Goal: Task Accomplishment & Management: Manage account settings

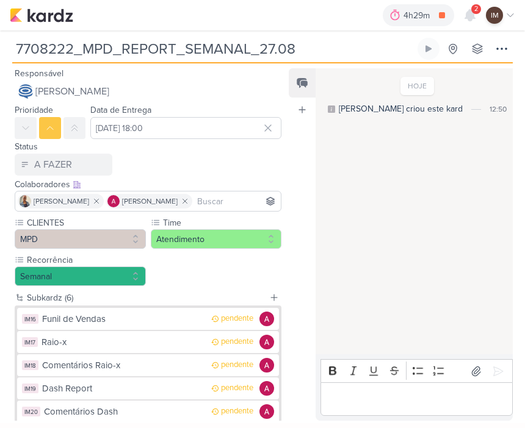
click at [312, 57] on input "7708222_MPD_REPORT_SEMANAL_27.08" at bounding box center [213, 49] width 403 height 22
click at [502, 43] on icon at bounding box center [501, 48] width 15 height 15
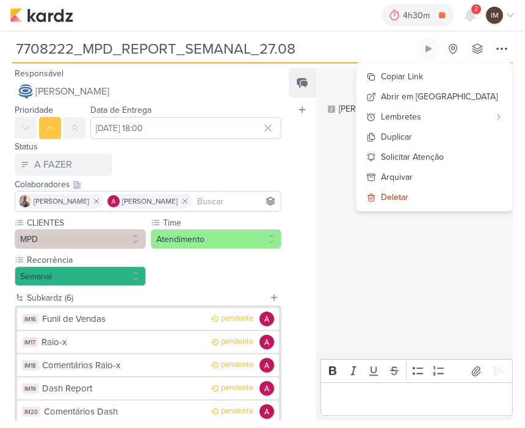
click at [511, 17] on icon at bounding box center [510, 15] width 10 height 10
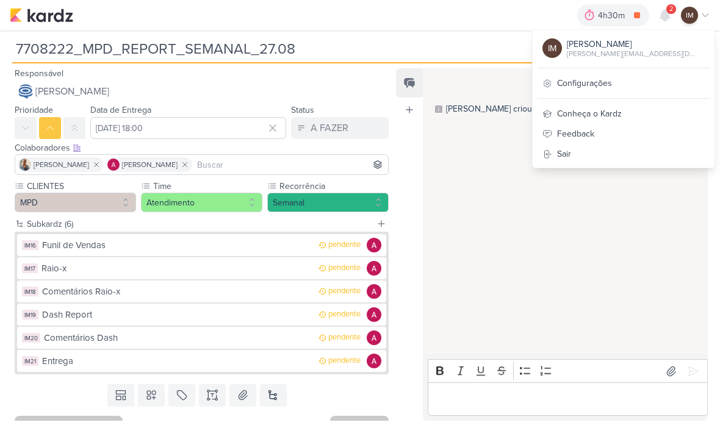
click at [27, 17] on img at bounding box center [41, 15] width 63 height 15
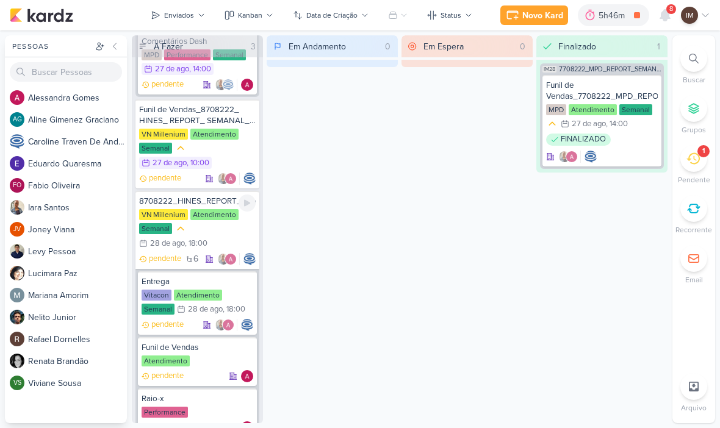
scroll to position [387, 0]
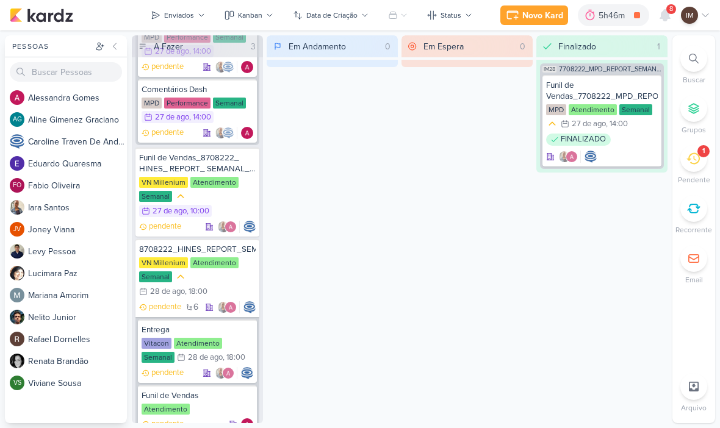
click at [656, 25] on div "8" at bounding box center [665, 15] width 22 height 22
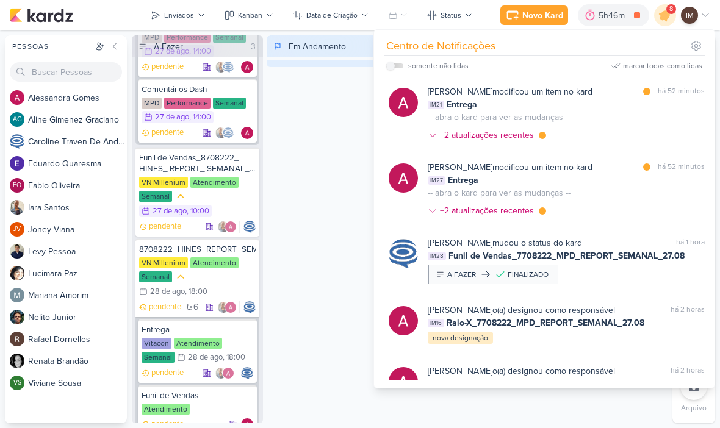
click at [583, 124] on div "[PERSON_NAME] modificou um item no kard marcar como lida há 52 minutos IM21 Ent…" at bounding box center [566, 115] width 277 height 61
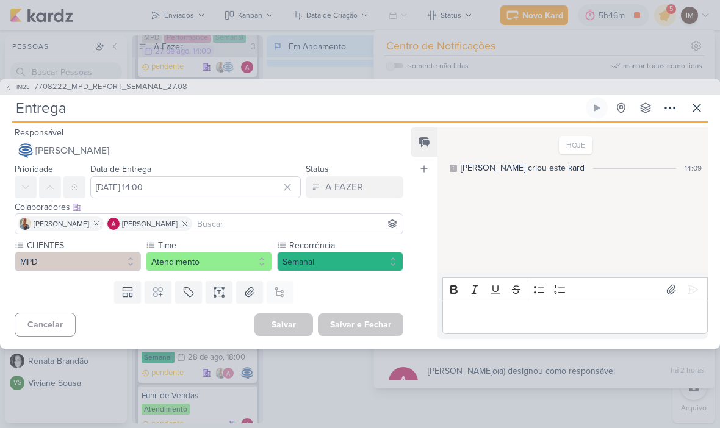
click at [696, 106] on icon at bounding box center [696, 108] width 15 height 15
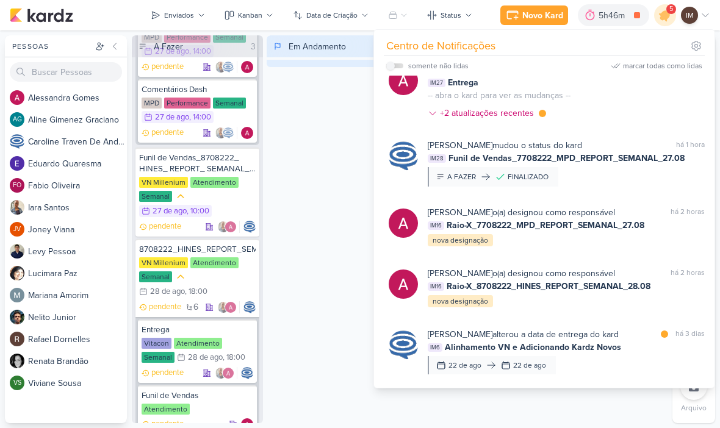
scroll to position [99, 0]
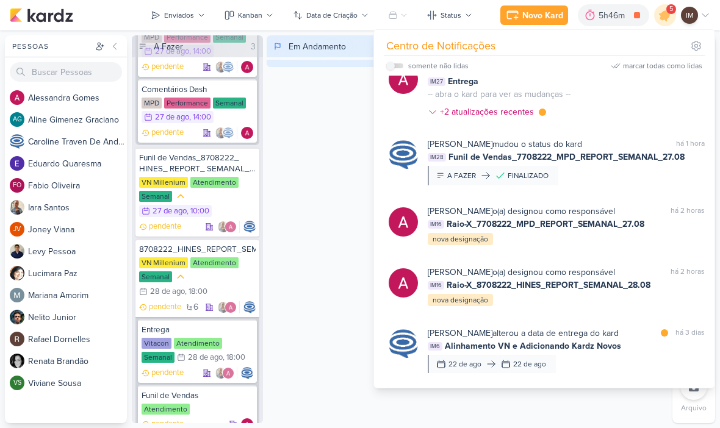
click at [613, 300] on div "[PERSON_NAME] o(a) designou como responsável marcar como não lida há 2 horas IM…" at bounding box center [566, 286] width 277 height 41
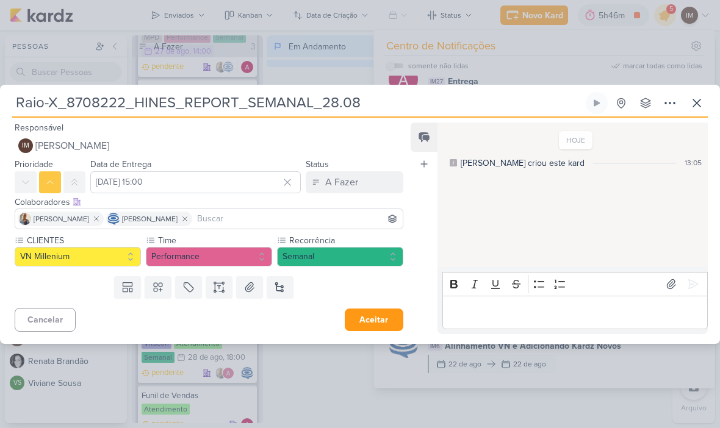
click at [669, 104] on icon at bounding box center [670, 103] width 15 height 15
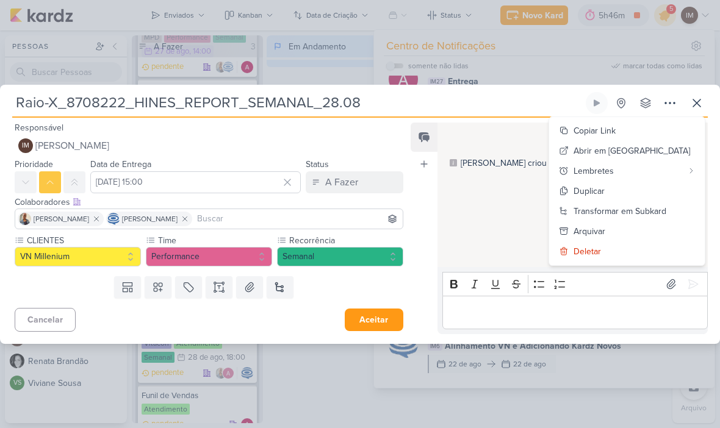
click at [665, 214] on div "Transformar em Subkard" at bounding box center [620, 211] width 93 height 13
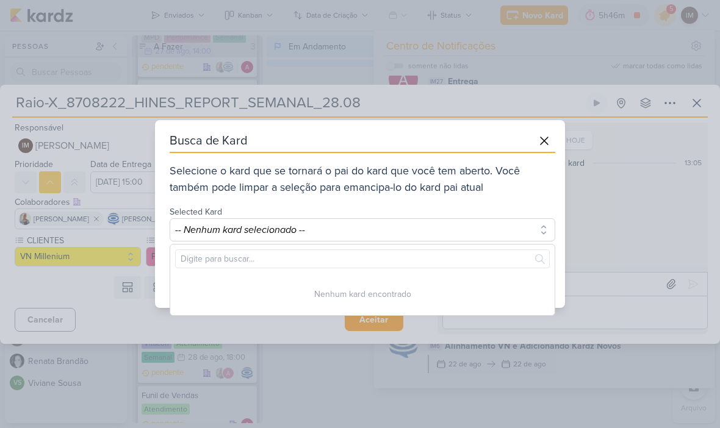
click at [506, 224] on button "-- Nenhum kard selecionado --" at bounding box center [363, 229] width 386 height 23
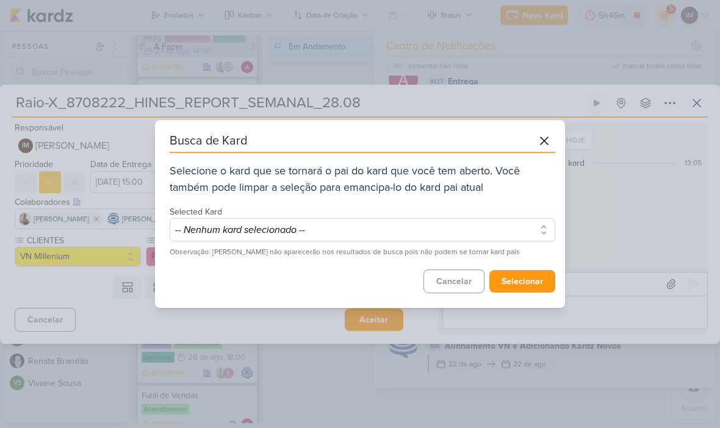
click at [528, 228] on button "-- Nenhum kard selecionado --" at bounding box center [363, 229] width 386 height 23
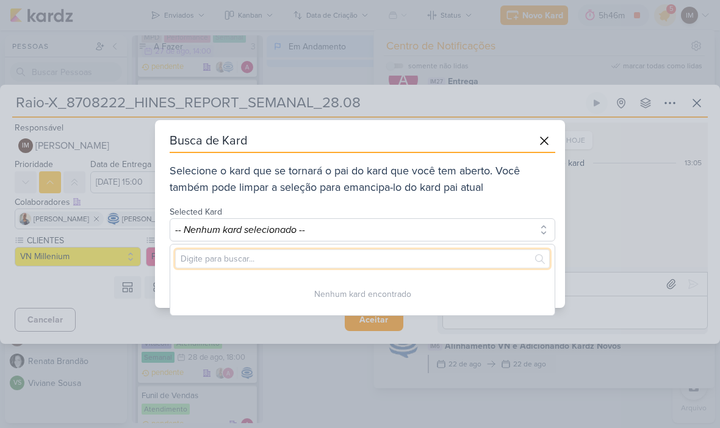
click at [509, 267] on input "text" at bounding box center [362, 259] width 375 height 19
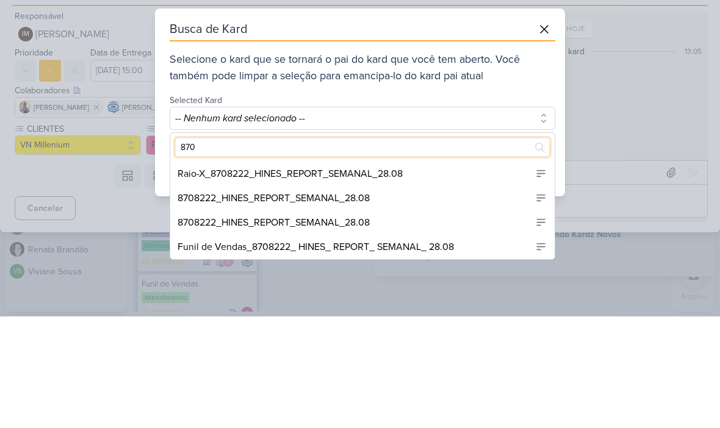
type input "8708"
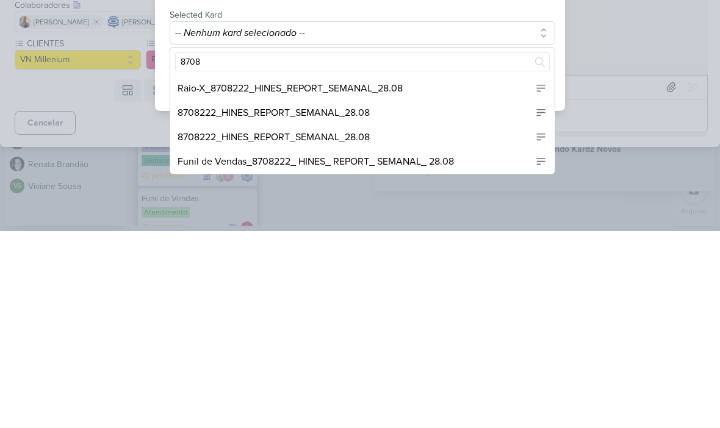
click at [469, 298] on div "8708222_HINES_REPORT_SEMANAL_28.08" at bounding box center [362, 310] width 384 height 24
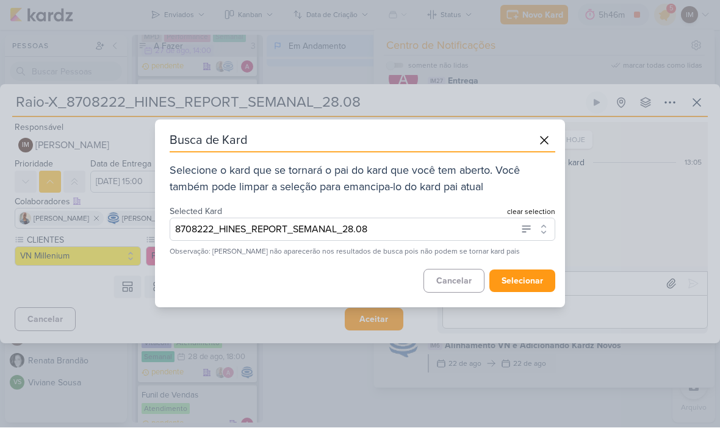
click at [543, 273] on button "selecionar" at bounding box center [522, 281] width 66 height 23
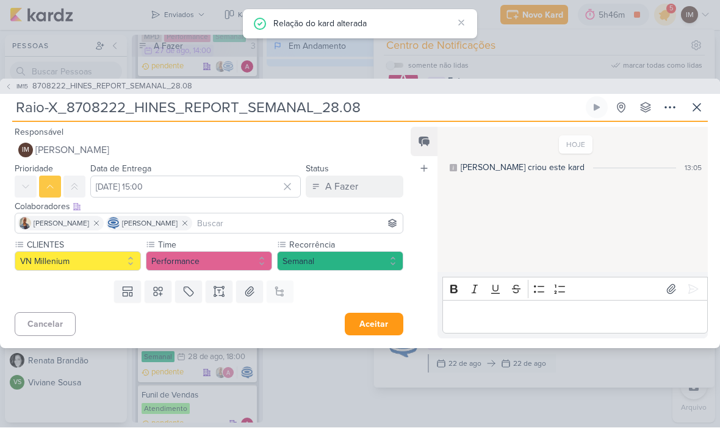
click at [57, 153] on span "[PERSON_NAME]" at bounding box center [72, 150] width 74 height 15
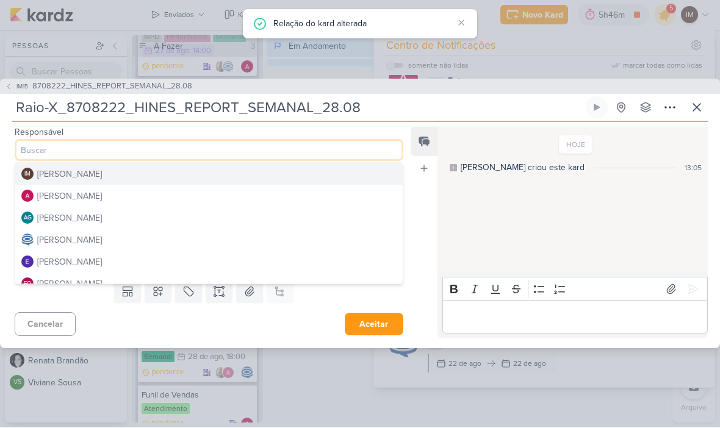
click at [57, 198] on div "[PERSON_NAME]" at bounding box center [69, 196] width 65 height 13
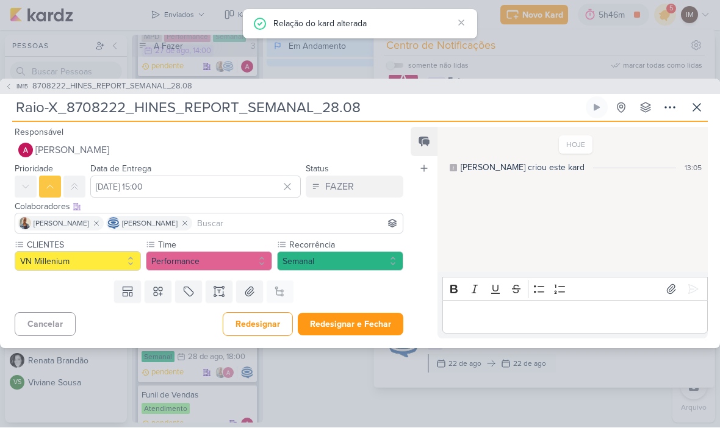
click at [378, 321] on button "Redesignar e Fechar" at bounding box center [351, 325] width 106 height 23
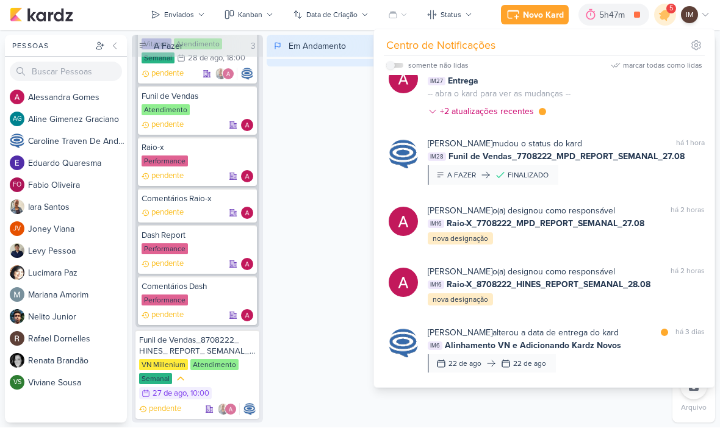
scroll to position [686, 0]
click at [245, 383] on div "VN Millenium Atendimento Semanal 27/8 [DATE] 10:00" at bounding box center [197, 380] width 117 height 41
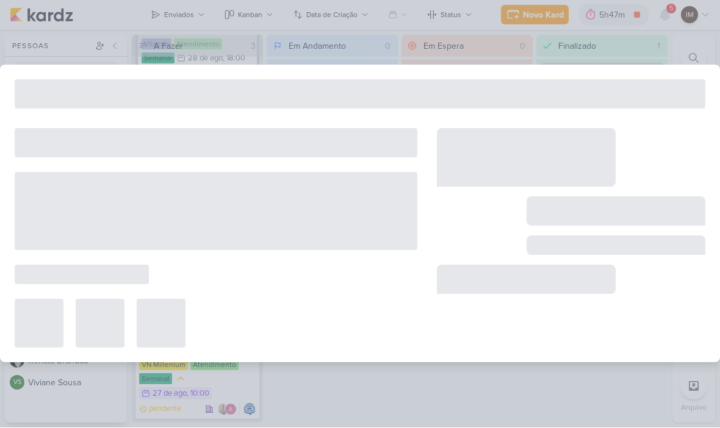
type input "Funil de Vendas_8708222_ HINES_ REPORT_ SEMANAL_ 28.08"
type input "[DATE] 10:00"
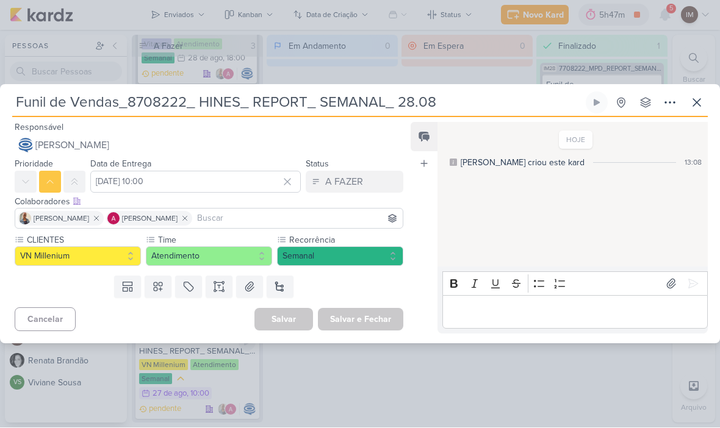
click at [668, 98] on icon at bounding box center [670, 103] width 15 height 15
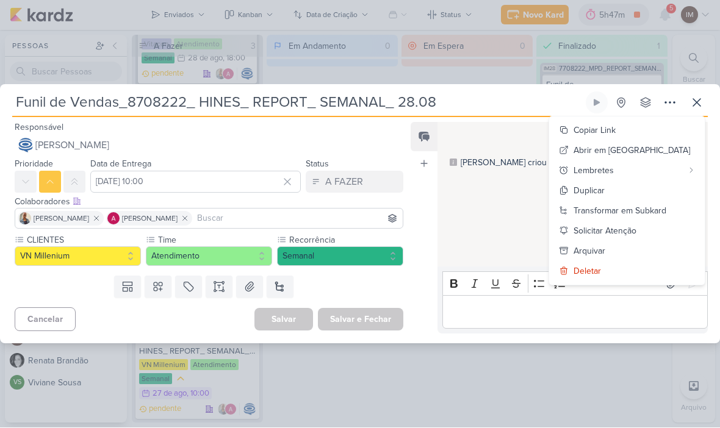
click at [663, 208] on div "Transformar em Subkard" at bounding box center [620, 211] width 93 height 13
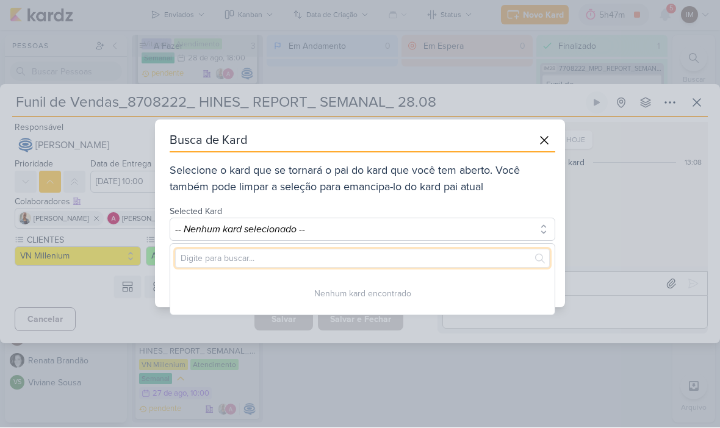
click at [466, 250] on input "text" at bounding box center [362, 259] width 375 height 19
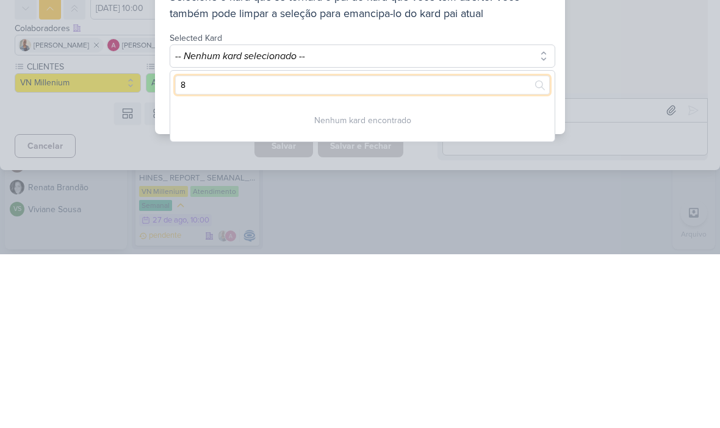
type input "87"
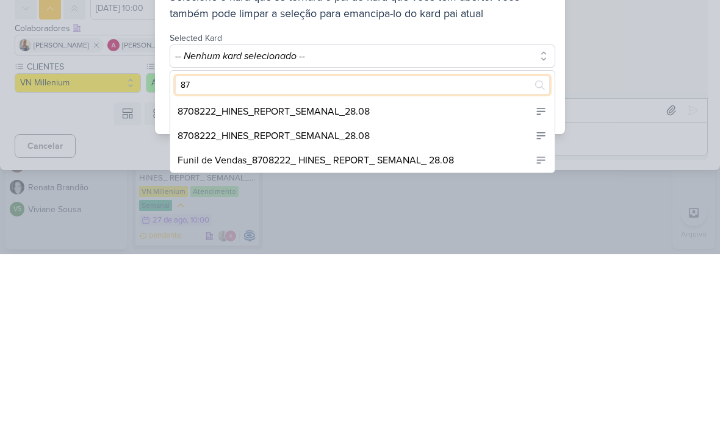
scroll to position [624, 0]
click at [488, 273] on div "8708222_HINES_REPORT_SEMANAL_28.08" at bounding box center [362, 285] width 384 height 24
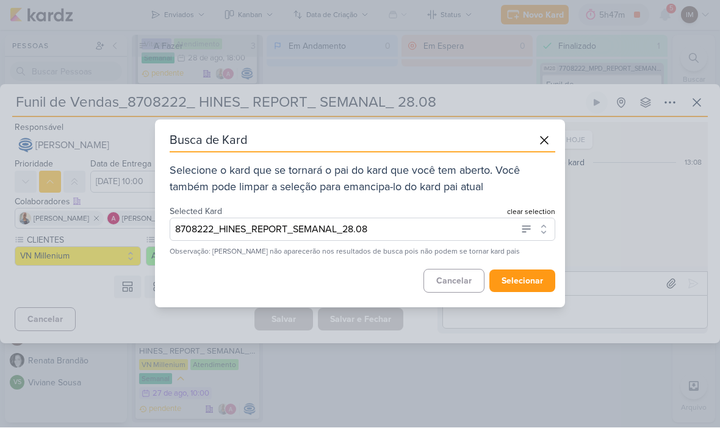
click at [534, 285] on button "selecionar" at bounding box center [522, 281] width 66 height 23
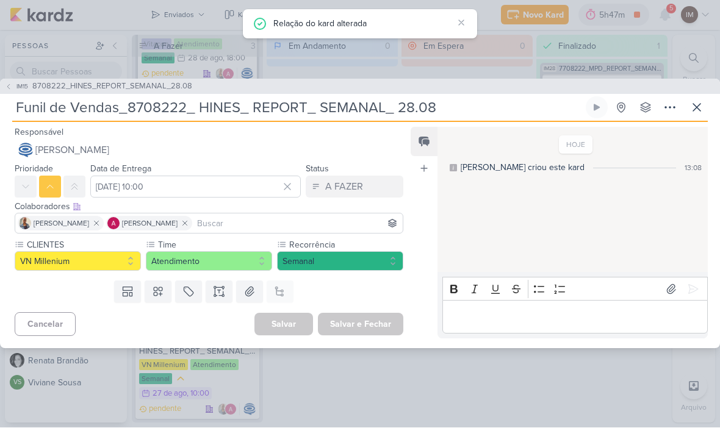
click at [699, 111] on icon at bounding box center [696, 108] width 15 height 15
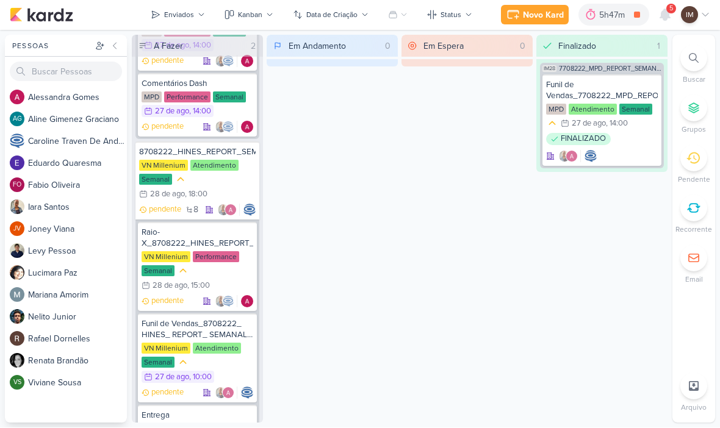
scroll to position [311, 0]
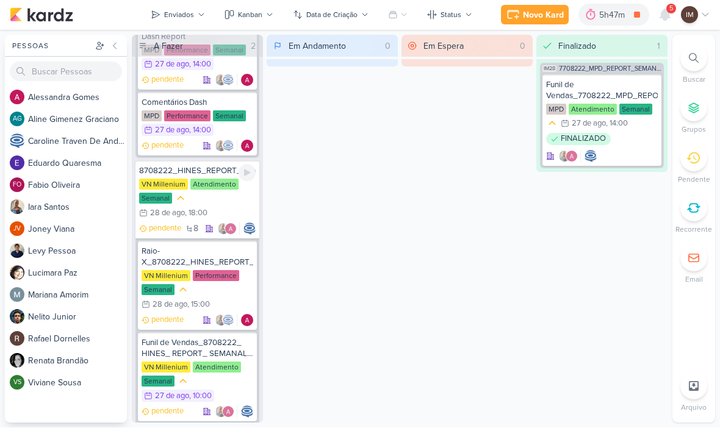
click at [205, 198] on div "VN Millenium Atendimento Semanal 28/8 [DATE] 18:00" at bounding box center [197, 199] width 117 height 41
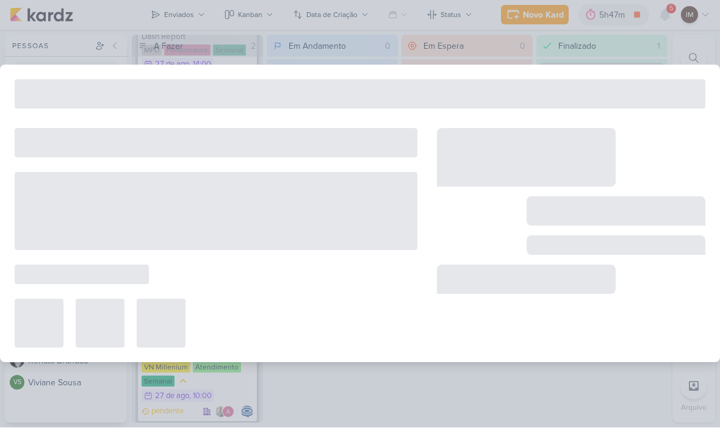
click at [203, 198] on div at bounding box center [216, 212] width 403 height 78
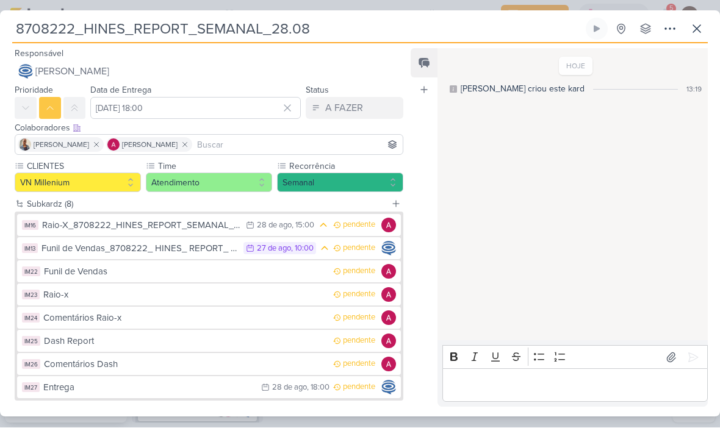
click at [295, 271] on div "Funil de Vendas" at bounding box center [185, 272] width 283 height 14
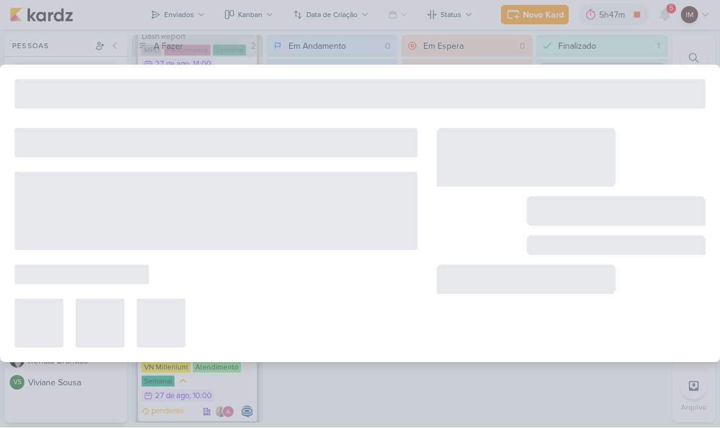
type input "Funil de Vendas"
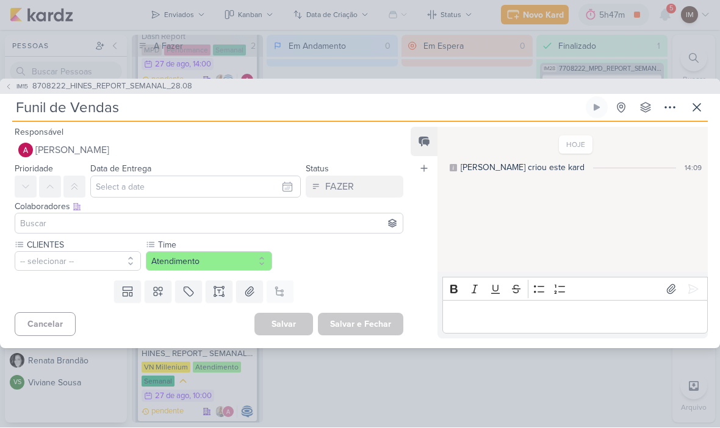
click at [666, 107] on icon at bounding box center [670, 107] width 10 height 1
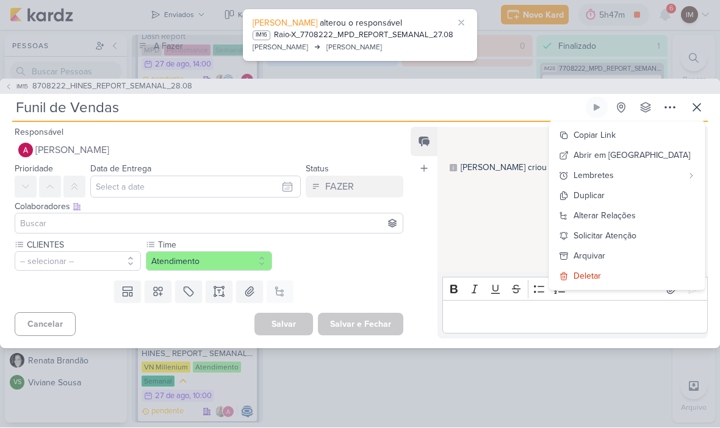
click at [601, 279] on div "Deletar" at bounding box center [587, 276] width 27 height 13
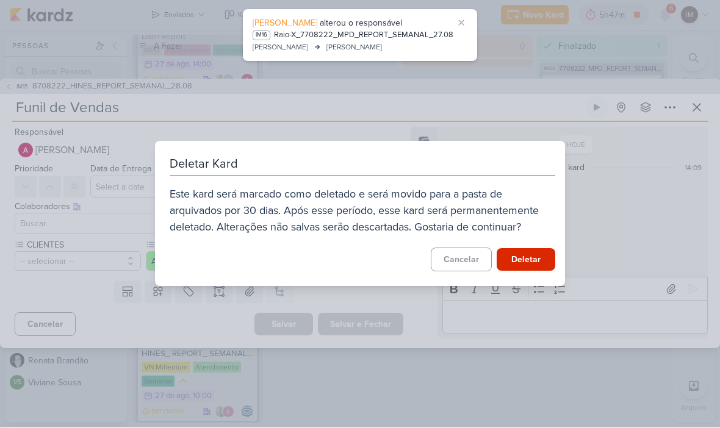
click at [537, 257] on button "Deletar" at bounding box center [526, 260] width 59 height 23
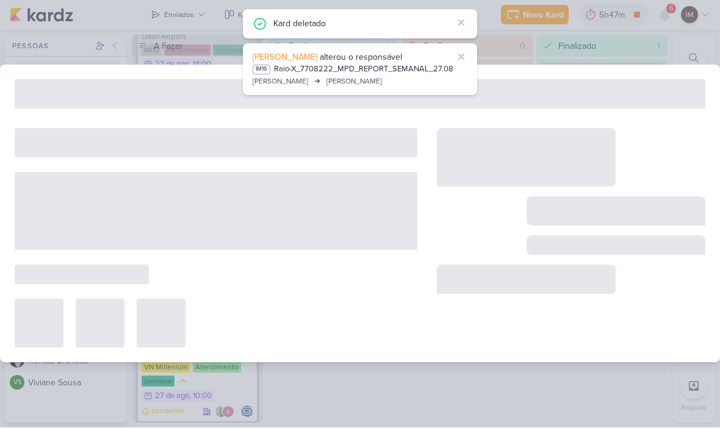
type input "8708222_HINES_REPORT_SEMANAL_28.08"
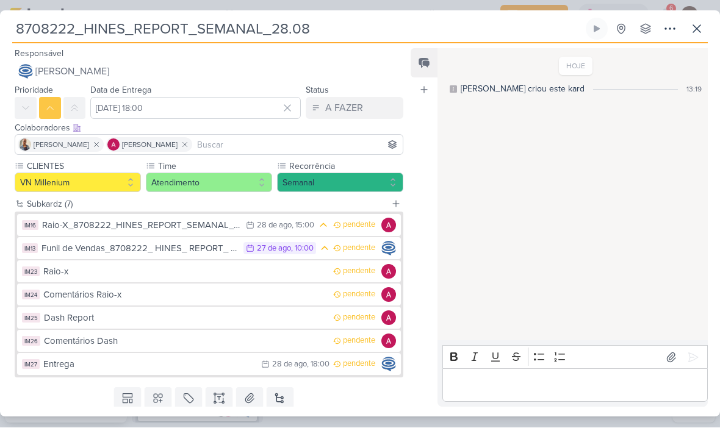
click at [243, 267] on div "Raio-x" at bounding box center [185, 272] width 284 height 14
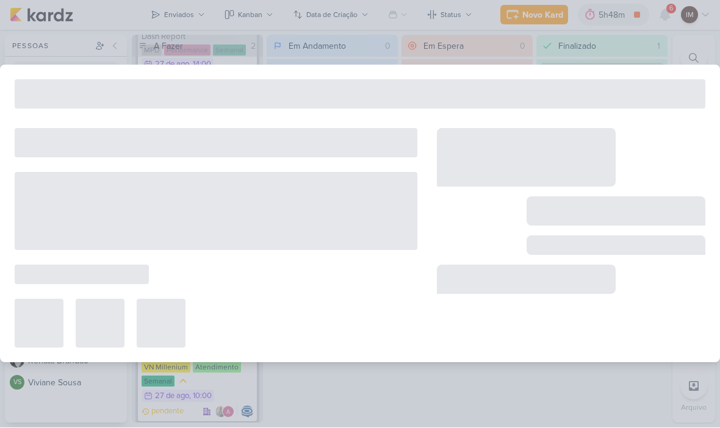
type input "Raio-x"
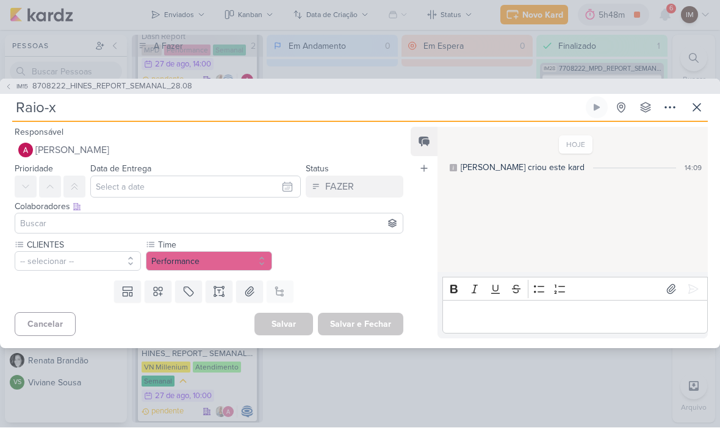
click at [666, 106] on icon at bounding box center [670, 108] width 15 height 15
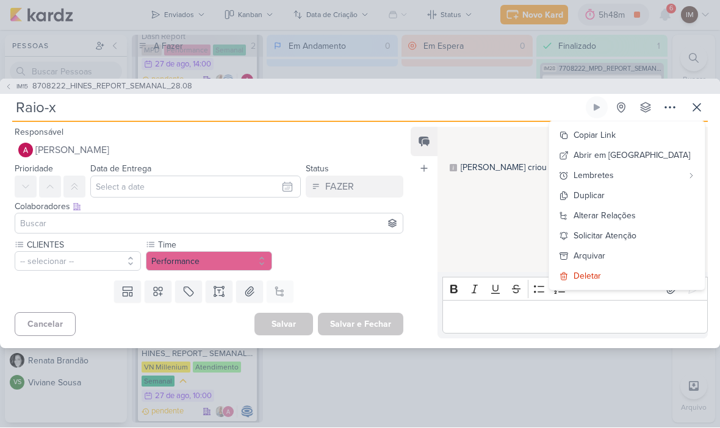
click at [601, 274] on div "Deletar" at bounding box center [587, 276] width 27 height 13
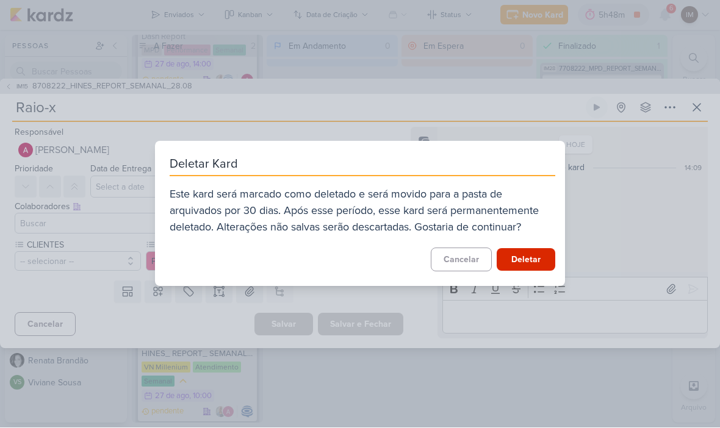
click at [520, 259] on button "Deletar" at bounding box center [526, 260] width 59 height 23
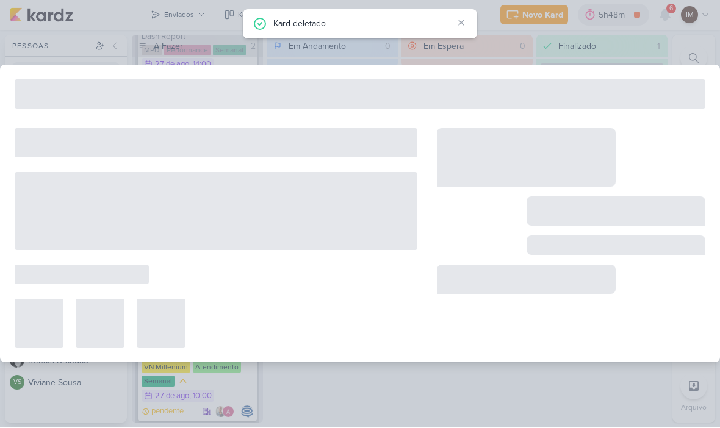
type input "8708222_HINES_REPORT_SEMANAL_28.08"
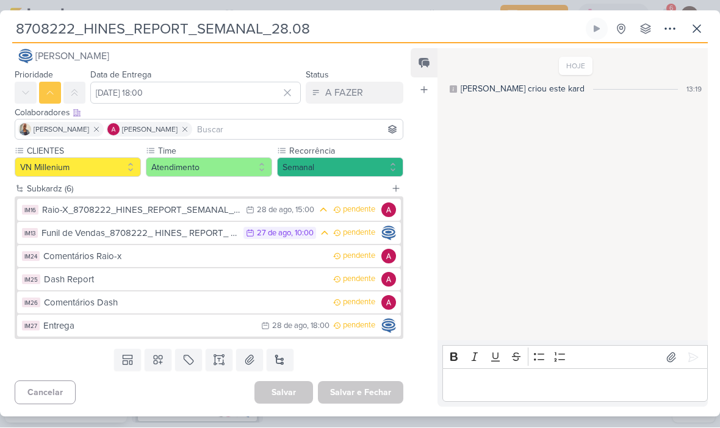
scroll to position [15, 0]
click at [276, 260] on div "Comentários Raio-x" at bounding box center [185, 257] width 284 height 14
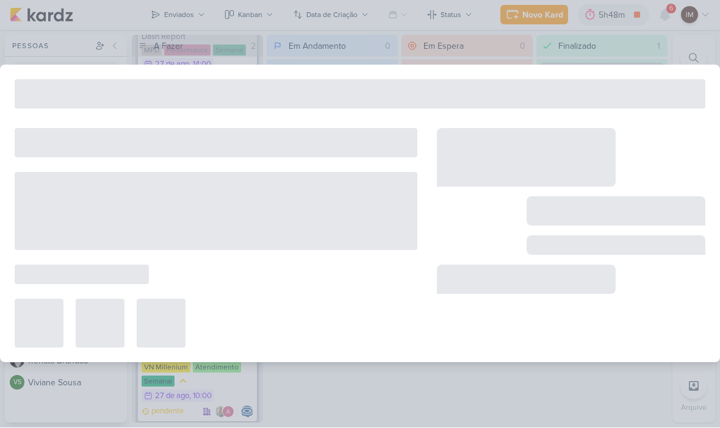
type input "Comentários Raio-x"
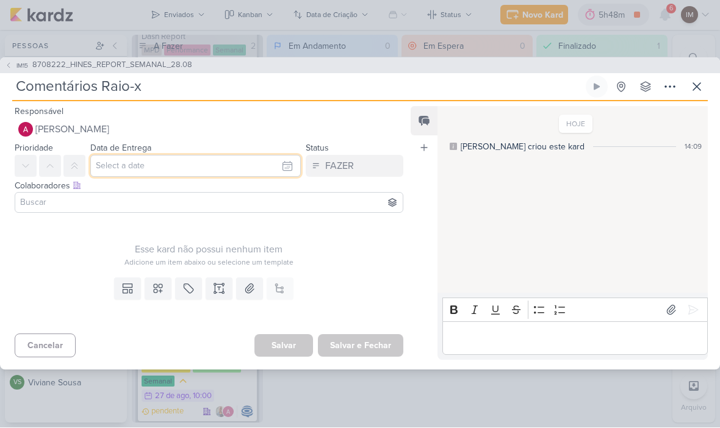
click at [286, 172] on input "text" at bounding box center [195, 167] width 210 height 22
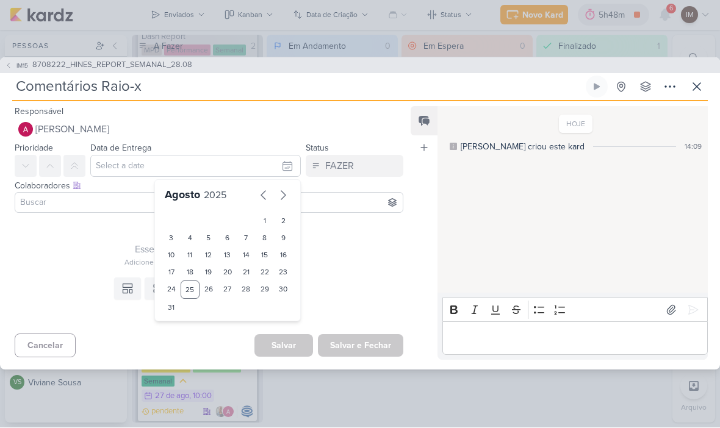
click at [244, 292] on div "28" at bounding box center [246, 290] width 19 height 18
type input "[DATE] 23:59"
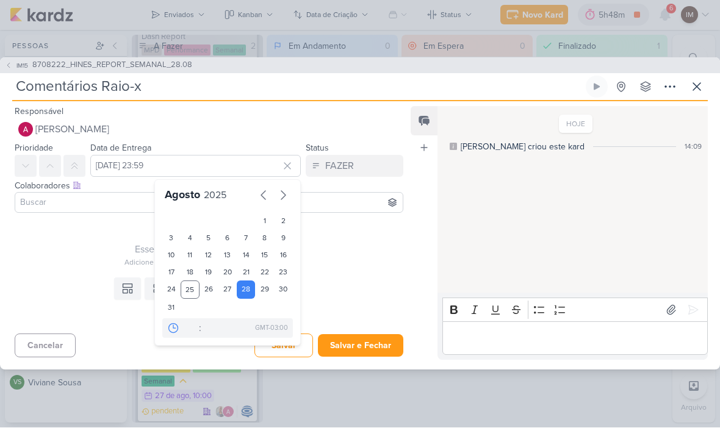
click at [250, 288] on div "28" at bounding box center [246, 290] width 19 height 18
click at [185, 325] on select "00 01 02 03 04 05 06 07 08 09 10 11 12 13 14 15 16 17 18 19 20 21 22 23" at bounding box center [190, 329] width 17 height 15
select select "18"
click at [211, 324] on select "00 05 10 15 20 25 30 35 40 45 50 55 59" at bounding box center [209, 329] width 17 height 15
select select "0"
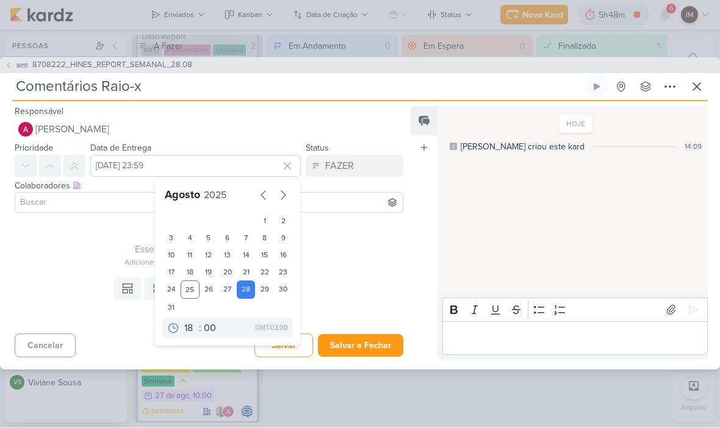
click at [352, 277] on div "Templates Campos Personalizados Marcadores Caixa De Texto Anexo Este kard já é …" at bounding box center [204, 301] width 408 height 56
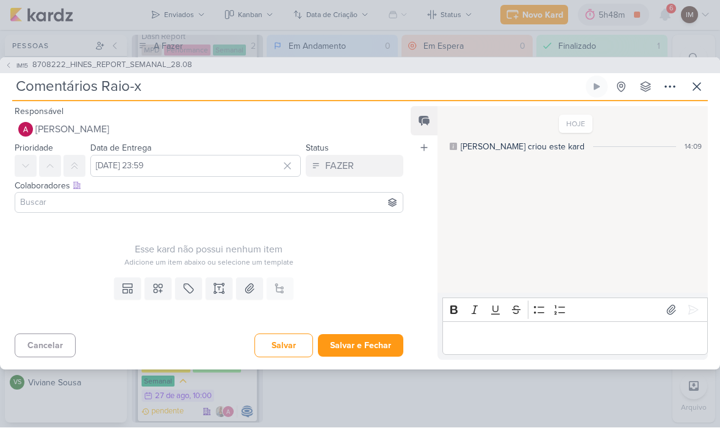
click at [312, 200] on input at bounding box center [209, 203] width 383 height 15
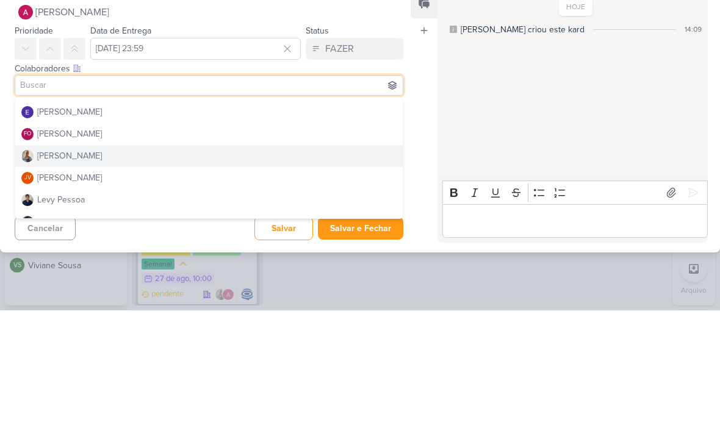
scroll to position [81, 0]
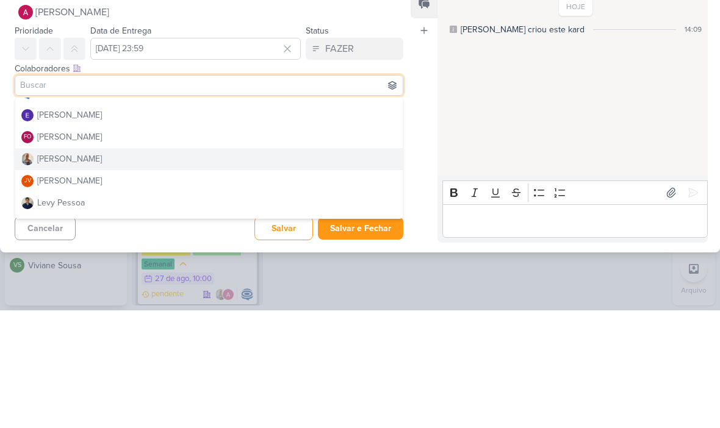
click at [290, 266] on button "[PERSON_NAME]" at bounding box center [208, 277] width 387 height 22
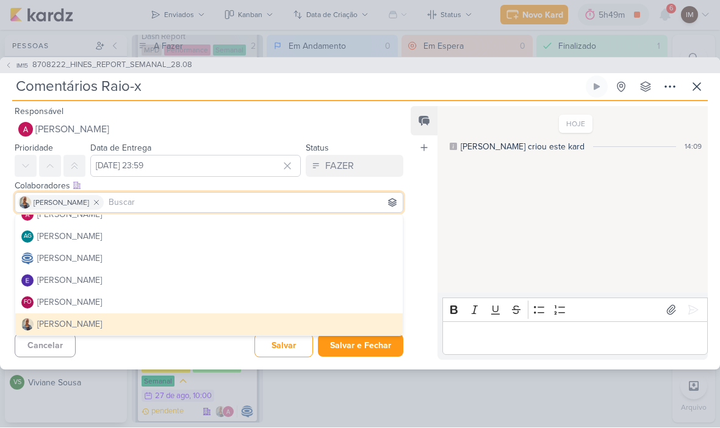
scroll to position [27, 0]
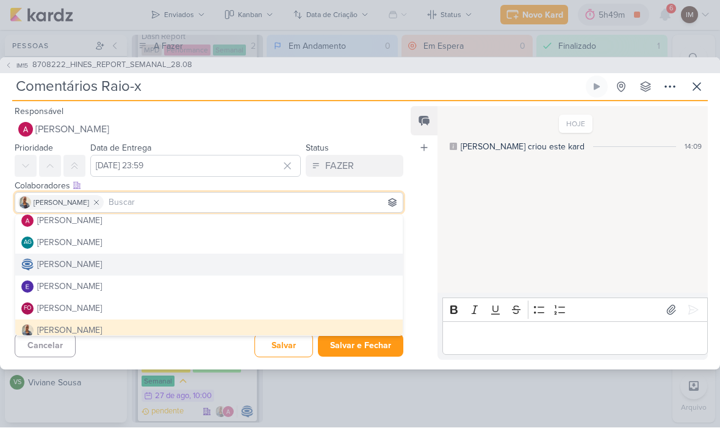
click at [260, 259] on button "[PERSON_NAME]" at bounding box center [208, 265] width 387 height 22
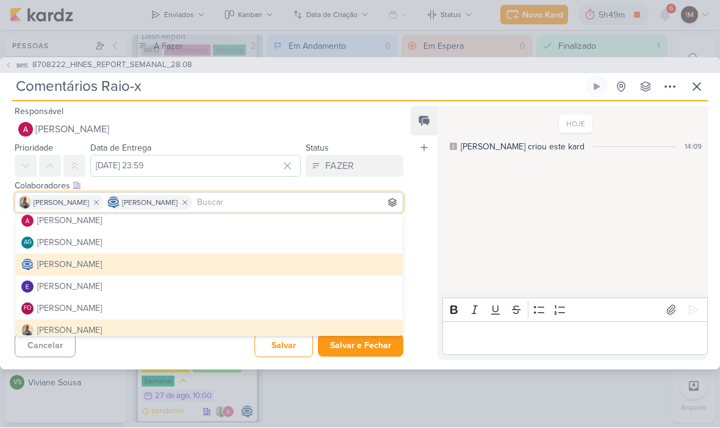
click at [215, 358] on div "Cancelar [GEOGRAPHIC_DATA] Salvar e Fechar Ctrl + Enter" at bounding box center [204, 344] width 408 height 31
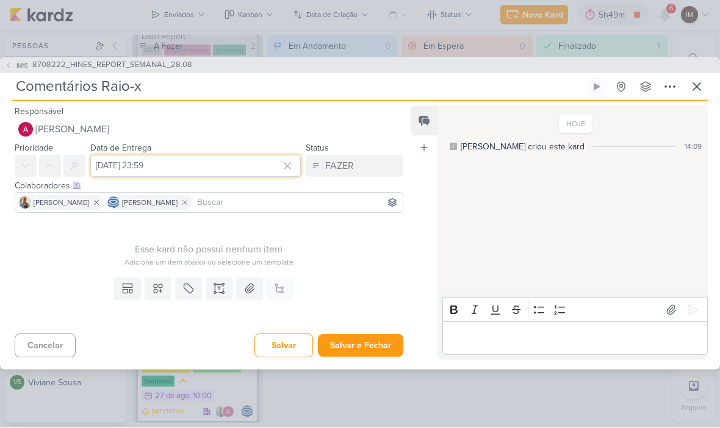
click at [214, 169] on input "[DATE] 23:59" at bounding box center [195, 167] width 210 height 22
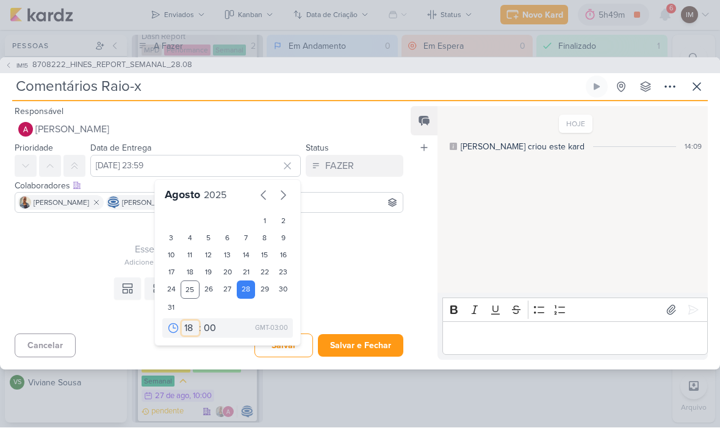
click at [191, 334] on select "00 01 02 03 04 05 06 07 08 09 10 11 12 13 14 15 16 17 18 19 20 21 22 23" at bounding box center [190, 329] width 17 height 15
select select "21"
click at [268, 290] on div "29" at bounding box center [264, 290] width 19 height 18
click at [246, 293] on div "28" at bounding box center [246, 290] width 19 height 18
type input "[DATE] 23:59"
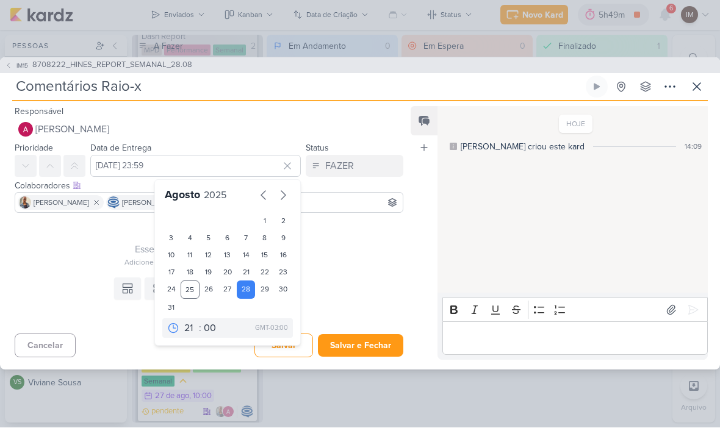
click at [323, 295] on div "Templates Campos Personalizados Marcadores Caixa De Texto Anexo Este kard já é …" at bounding box center [204, 301] width 408 height 56
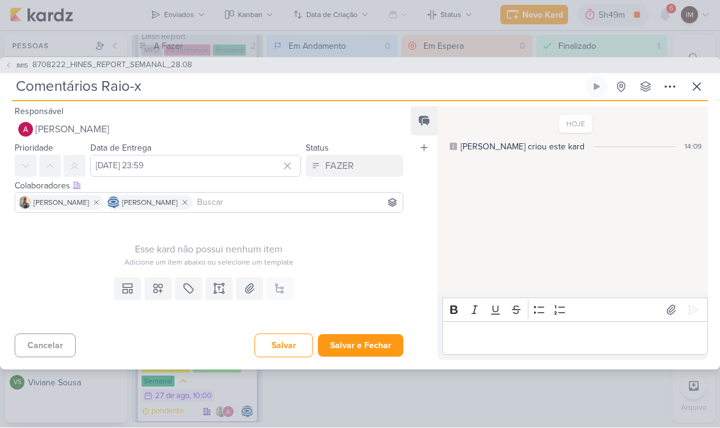
click at [357, 348] on button "Salvar e Fechar" at bounding box center [360, 346] width 85 height 23
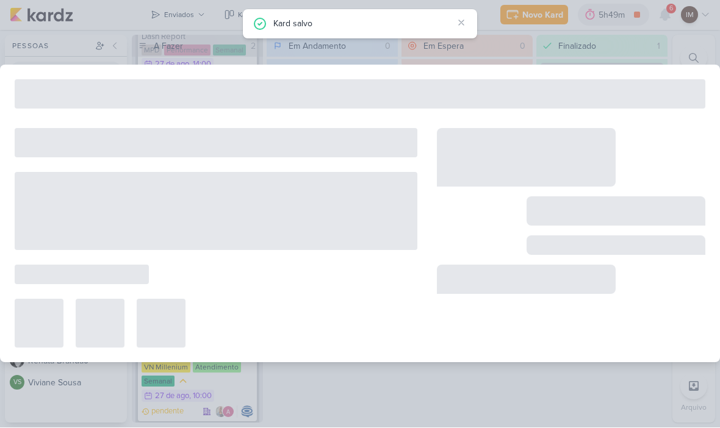
type input "8708222_HINES_REPORT_SEMANAL_28.08"
type input "[DATE] 18:00"
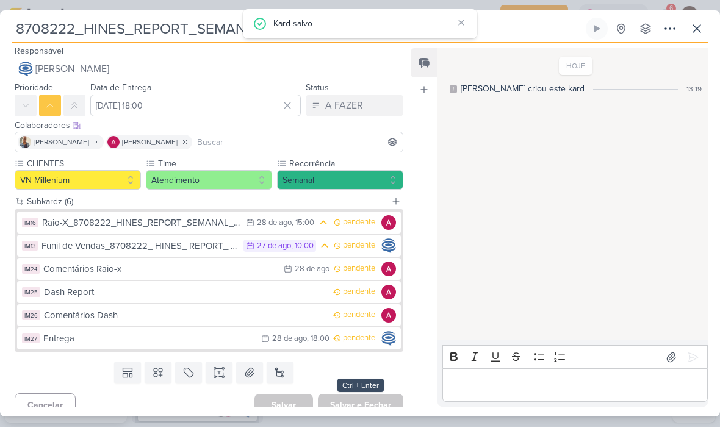
scroll to position [1, 0]
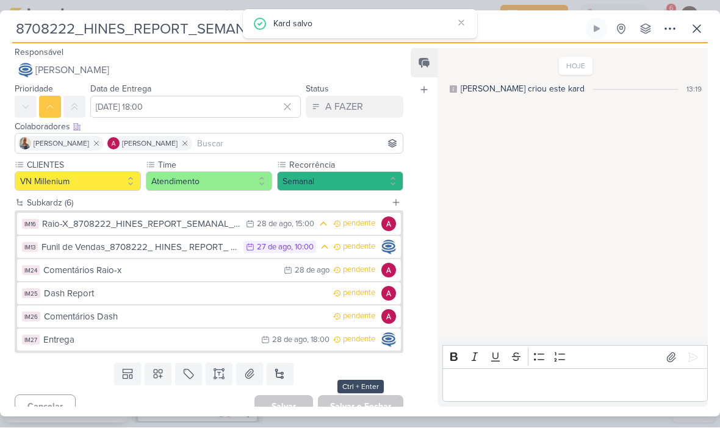
click at [306, 289] on div "Dash Report" at bounding box center [185, 294] width 283 height 14
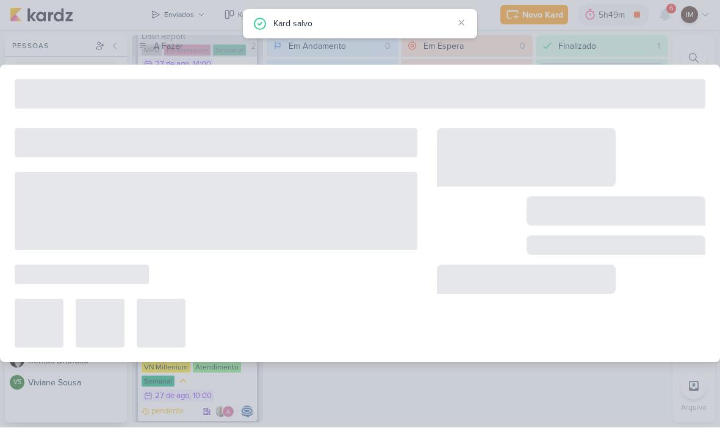
type input "Dash Report"
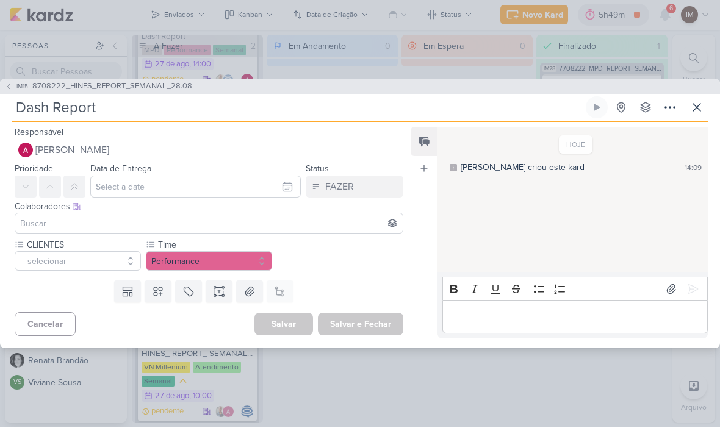
click at [691, 109] on icon at bounding box center [696, 108] width 15 height 15
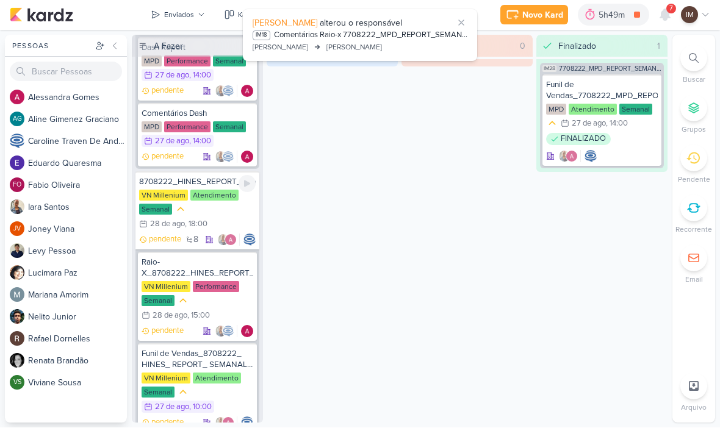
click at [231, 219] on div "VN Millenium Atendimento Semanal 28/8 [DATE] 18:00" at bounding box center [197, 210] width 117 height 41
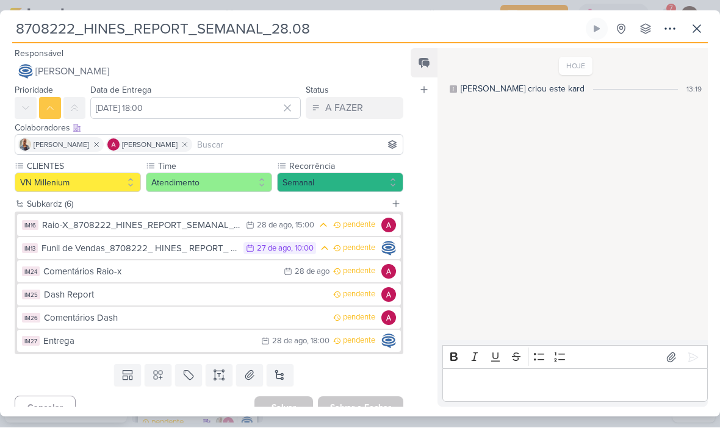
click at [695, 27] on icon at bounding box center [696, 29] width 7 height 7
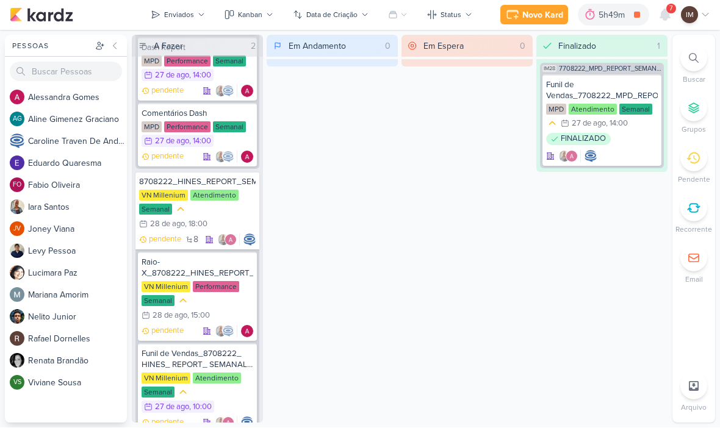
click at [669, 13] on icon at bounding box center [665, 15] width 10 height 11
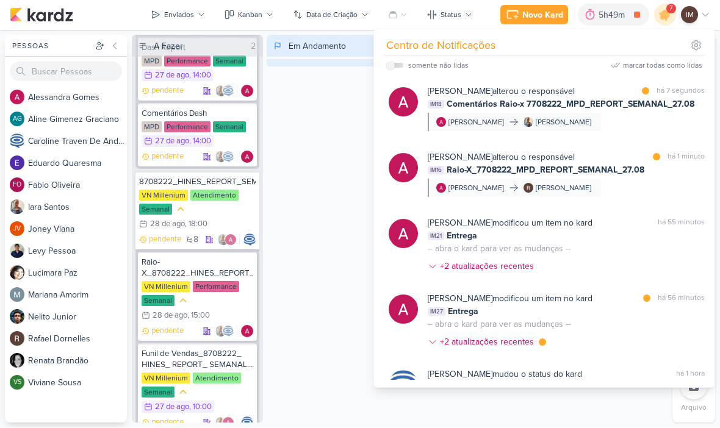
scroll to position [0, 0]
click at [323, 137] on div "Em Andamento 0" at bounding box center [332, 229] width 131 height 388
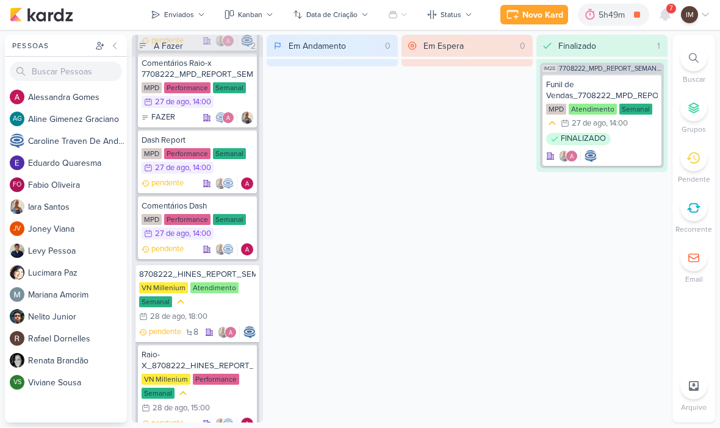
scroll to position [218, 0]
click at [235, 304] on div "VN Millenium Atendimento Semanal 28/8 [DATE] 18:00" at bounding box center [197, 304] width 117 height 41
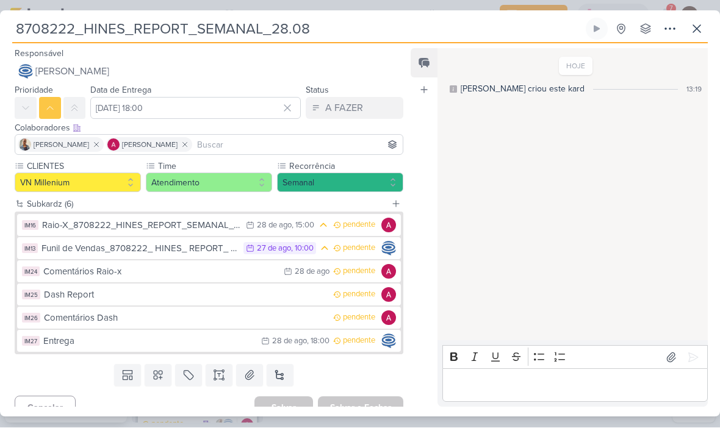
click at [252, 267] on div "Comentários Raio-x" at bounding box center [160, 272] width 234 height 14
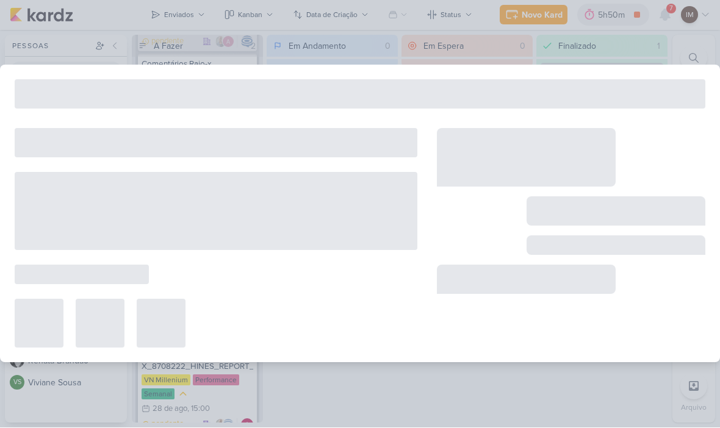
type input "Comentários Raio-x"
type input "[DATE] 23:59"
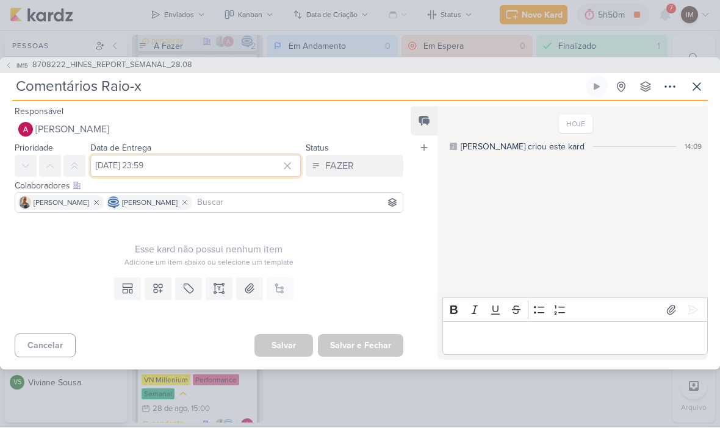
click at [225, 162] on input "[DATE] 23:59" at bounding box center [195, 167] width 210 height 22
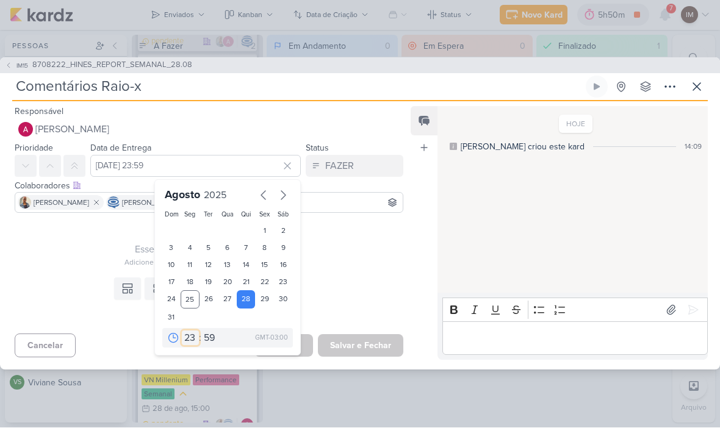
click at [189, 338] on select "00 01 02 03 04 05 06 07 08 09 10 11 12 13 14 15 16 17 18 19 20 21 22 23" at bounding box center [190, 338] width 17 height 15
select select "18"
type input "[DATE] 18:59"
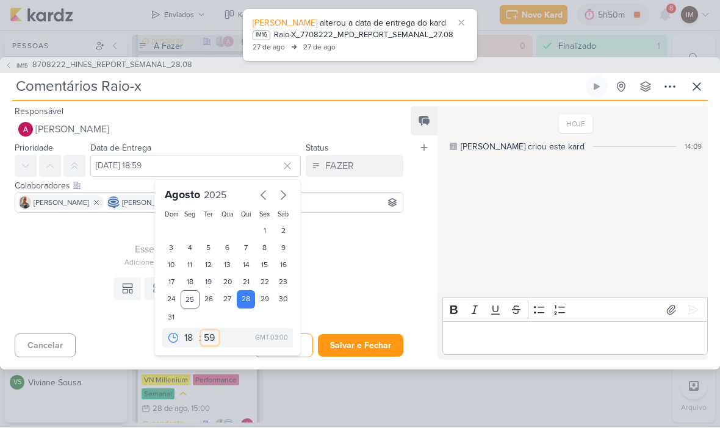
click at [214, 337] on select "00 05 10 15 20 25 30 35 40 45 50 55 59" at bounding box center [209, 338] width 17 height 15
select select "0"
type input "[DATE] 18:00"
click at [392, 276] on div "Templates Campos Personalizados Marcadores Caixa De Texto Anexo Este kard já é …" at bounding box center [204, 301] width 408 height 56
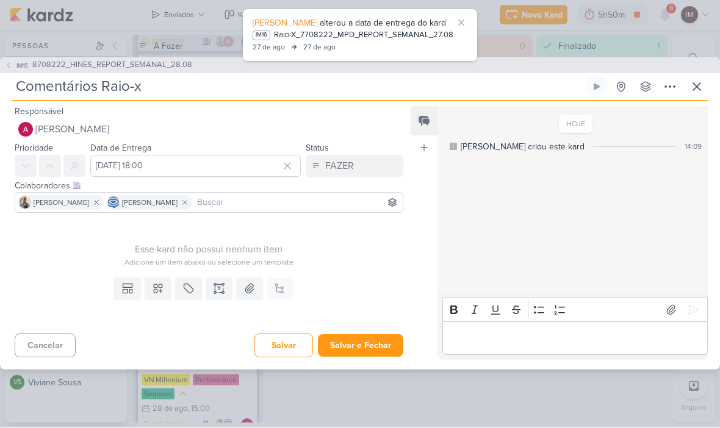
click at [161, 291] on icon at bounding box center [158, 289] width 9 height 9
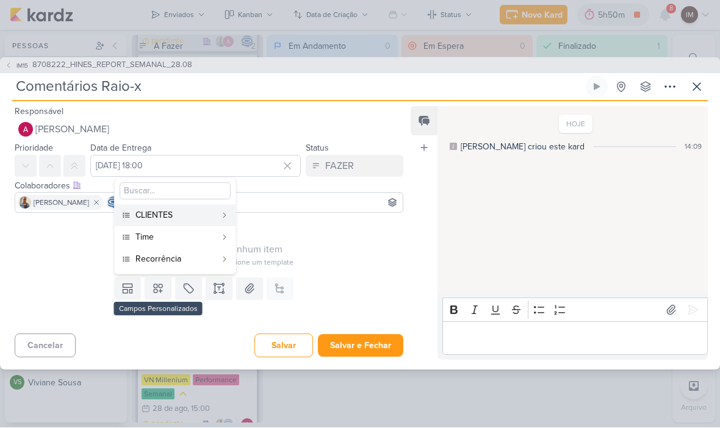
click at [218, 212] on button "CLIENTES" at bounding box center [175, 216] width 121 height 22
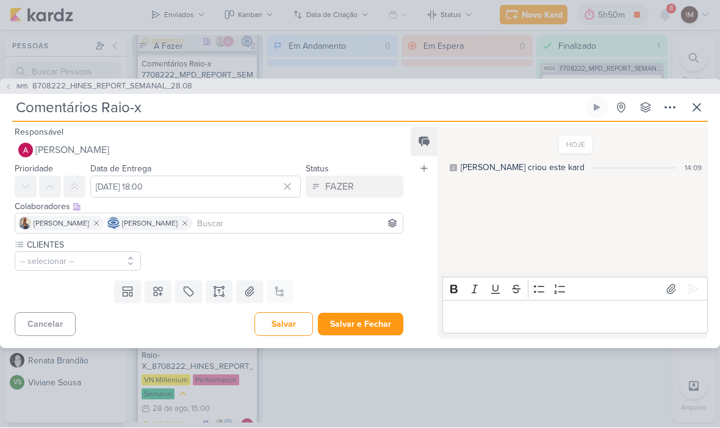
click at [112, 258] on button "-- selecionar --" at bounding box center [78, 262] width 126 height 20
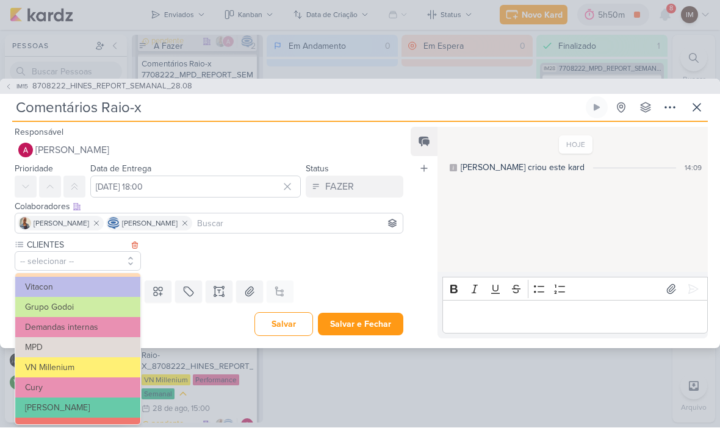
scroll to position [87, 0]
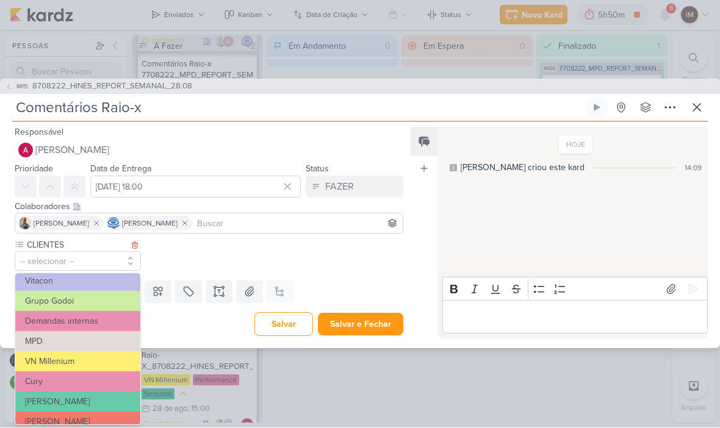
click at [107, 361] on button "VN Millenium" at bounding box center [77, 362] width 125 height 20
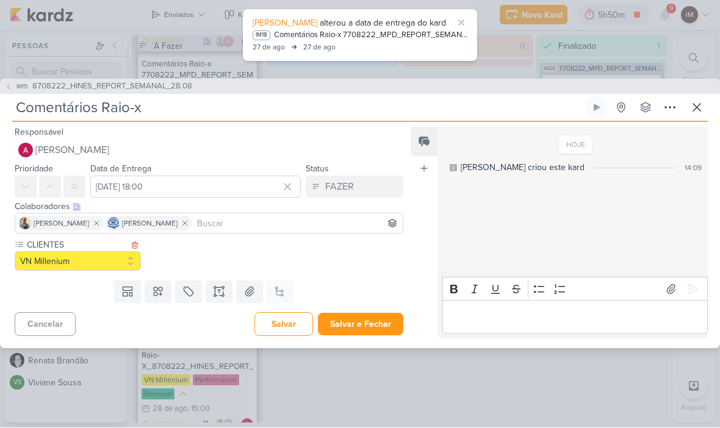
click at [164, 291] on icon at bounding box center [158, 292] width 12 height 12
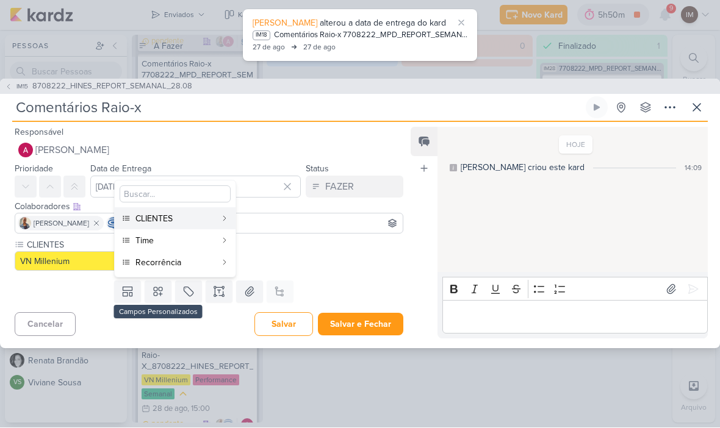
click at [217, 240] on button "Time" at bounding box center [175, 241] width 121 height 22
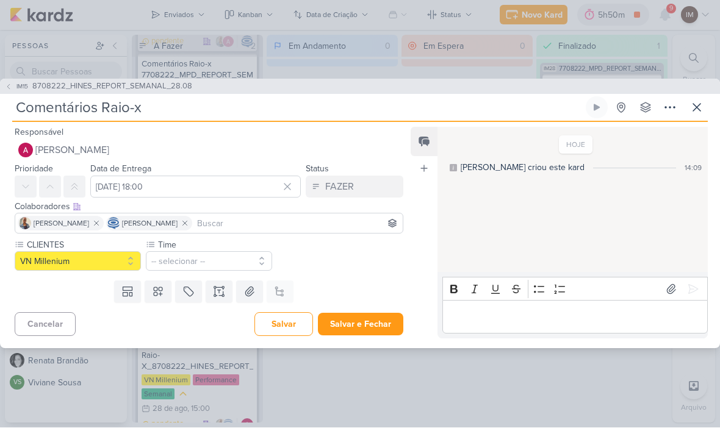
click at [189, 259] on button "-- selecionar --" at bounding box center [209, 262] width 126 height 20
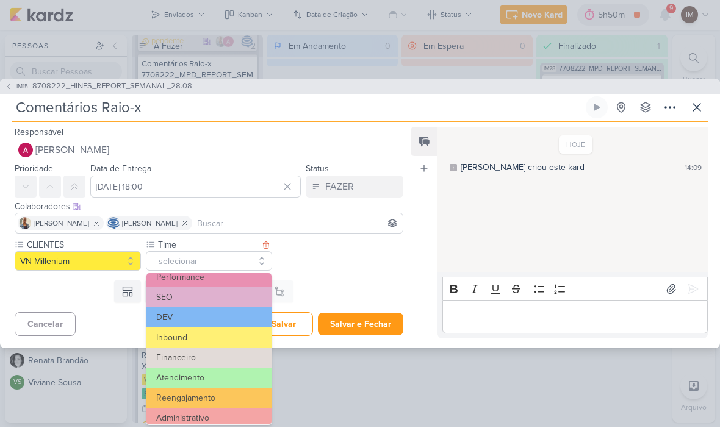
scroll to position [20, 0]
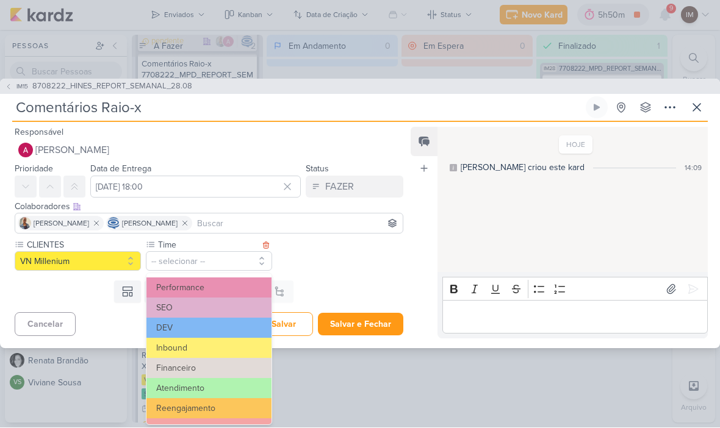
click at [240, 286] on button "Performance" at bounding box center [208, 288] width 125 height 20
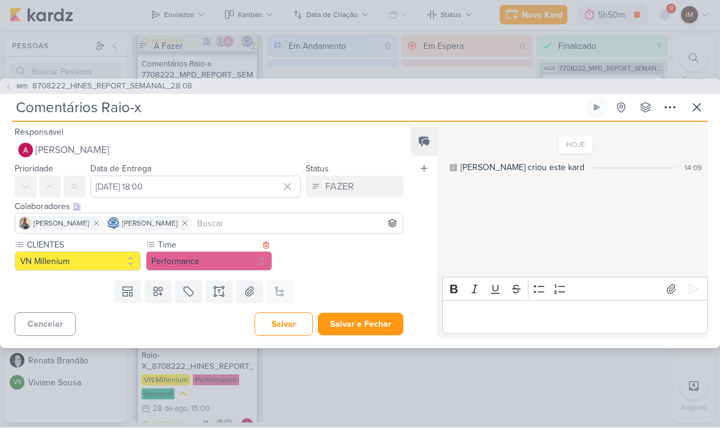
click at [156, 296] on icon at bounding box center [158, 292] width 9 height 9
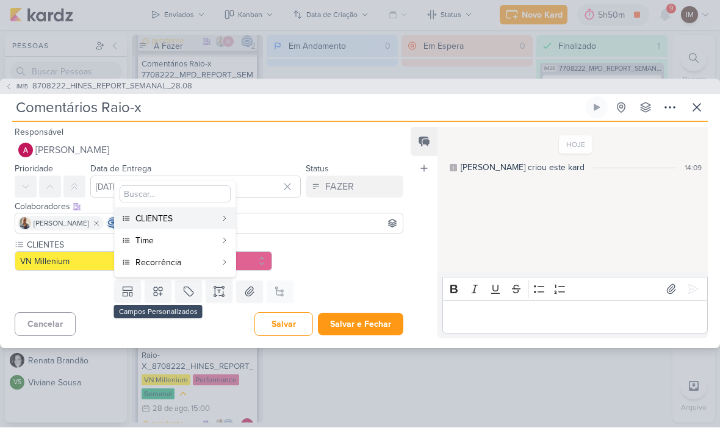
click at [221, 265] on button "Recorrência" at bounding box center [175, 263] width 121 height 22
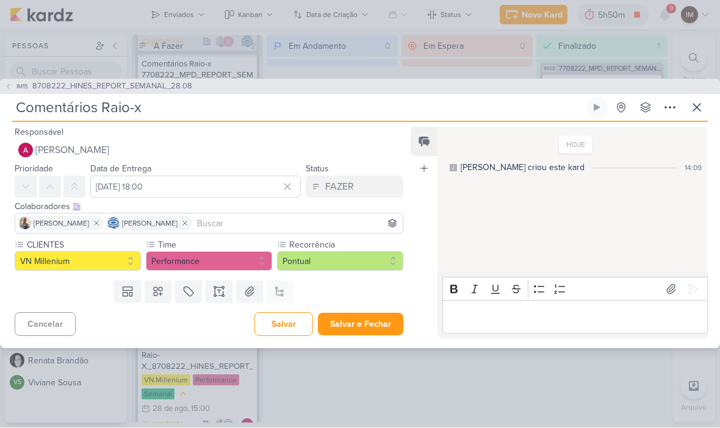
click at [311, 261] on button "Pontual" at bounding box center [340, 262] width 126 height 20
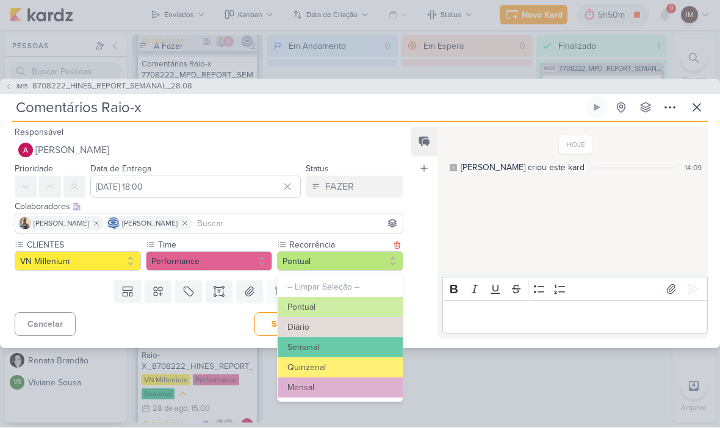
click at [324, 346] on button "Semanal" at bounding box center [340, 348] width 125 height 20
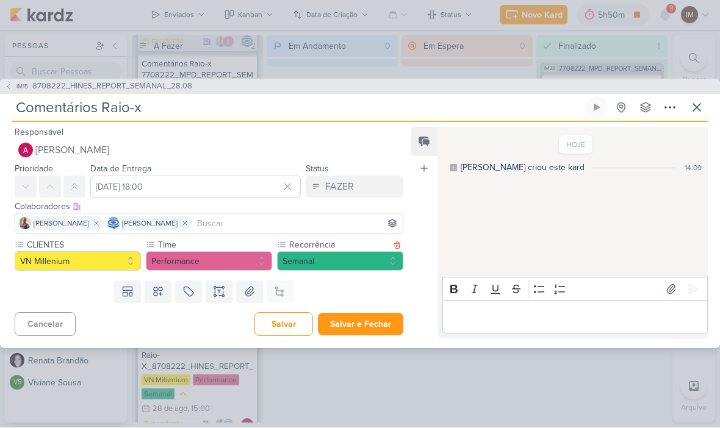
click at [353, 327] on button "Salvar e Fechar" at bounding box center [360, 325] width 85 height 23
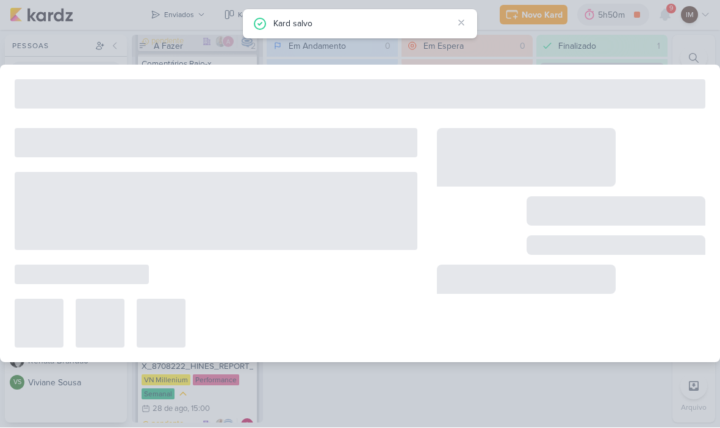
type input "8708222_HINES_REPORT_SEMANAL_28.08"
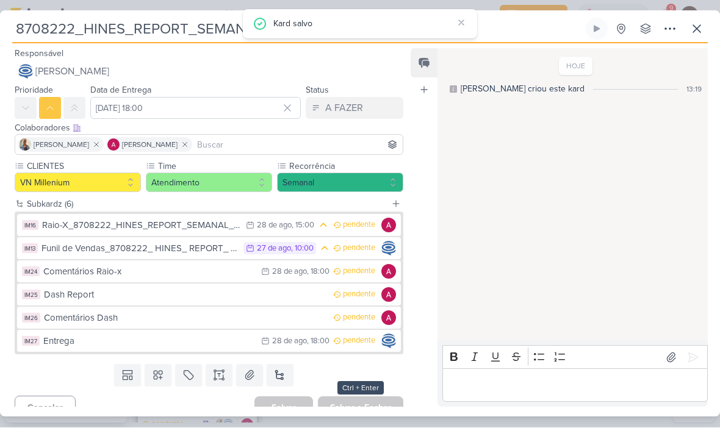
click at [292, 292] on div "Dash Report" at bounding box center [185, 296] width 283 height 14
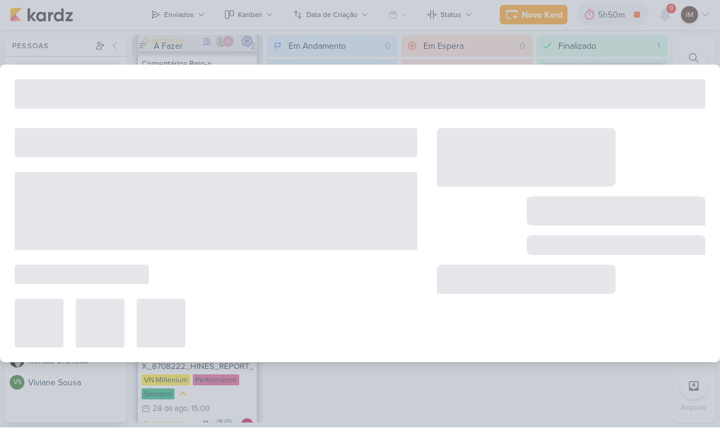
type input "Dash Report"
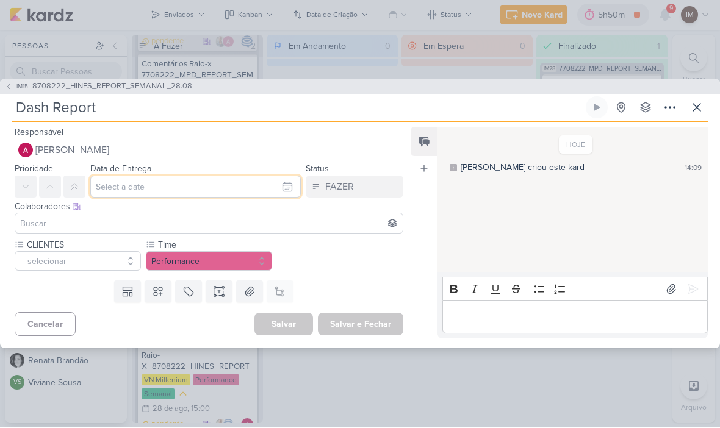
click at [204, 179] on input "text" at bounding box center [195, 187] width 210 height 22
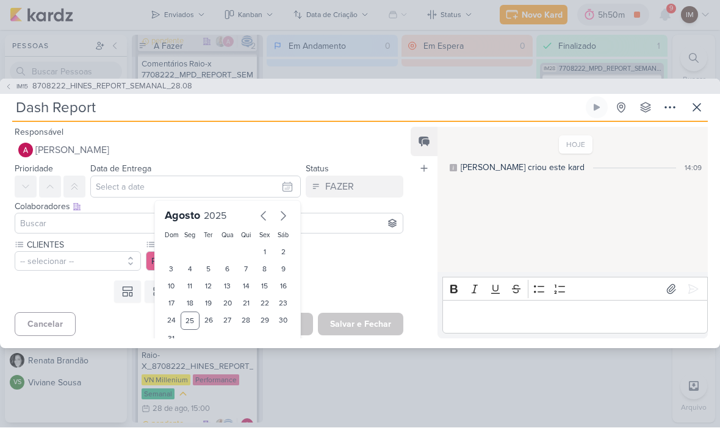
click at [251, 320] on div "28" at bounding box center [246, 321] width 19 height 18
type input "[DATE] 23:59"
click at [329, 262] on div "CLIENTES -- selecionar -- Time" at bounding box center [209, 255] width 389 height 32
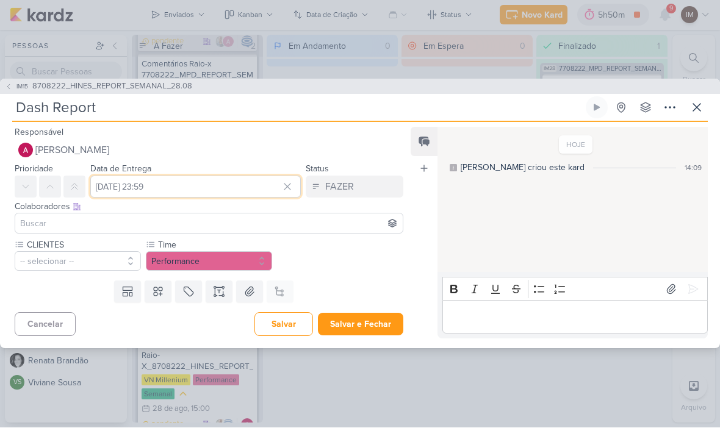
click at [229, 189] on input "[DATE] 23:59" at bounding box center [195, 187] width 210 height 22
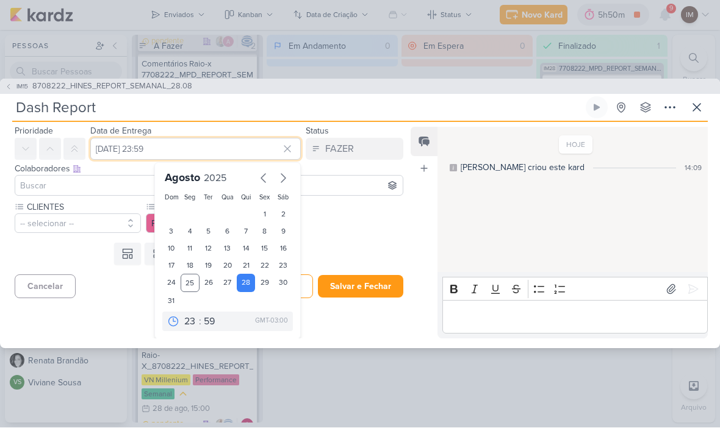
scroll to position [38, 0]
click at [190, 320] on select "00 01 02 03 04 05 06 07 08 09 10 11 12 13 14 15 16 17 18 19 20 21 22 23" at bounding box center [190, 322] width 17 height 15
select select "18"
type input "[DATE] 18:59"
click at [209, 318] on select "00 05 10 15 20 25 30 35 40 45 50 55 59" at bounding box center [209, 322] width 17 height 15
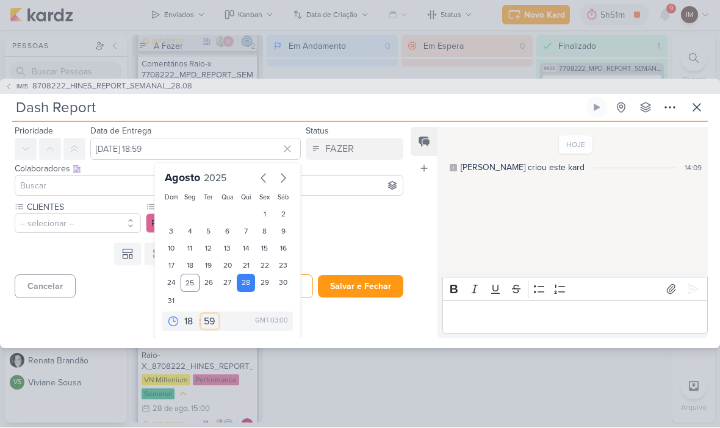
select select "0"
type input "[DATE] 18:00"
click at [348, 240] on div "Templates Campos Personalizados Marcadores Caixa De Texto Anexo Este kard já é …" at bounding box center [204, 255] width 408 height 32
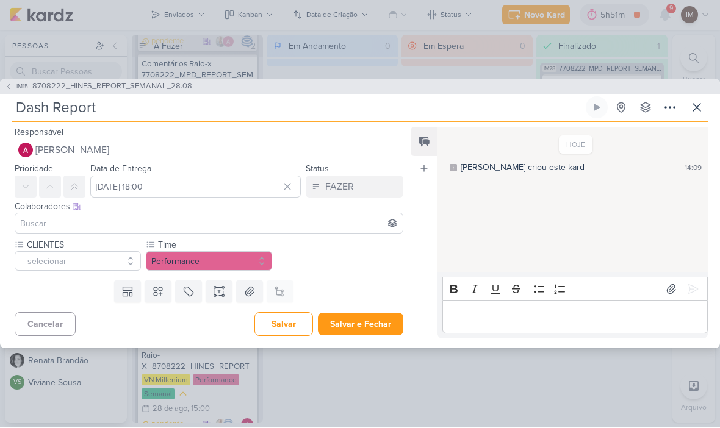
scroll to position [0, 0]
click at [39, 256] on button "-- selecionar --" at bounding box center [78, 262] width 126 height 20
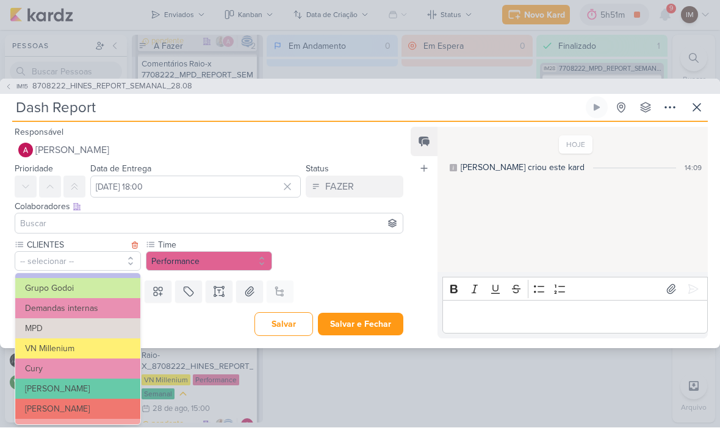
scroll to position [123, 0]
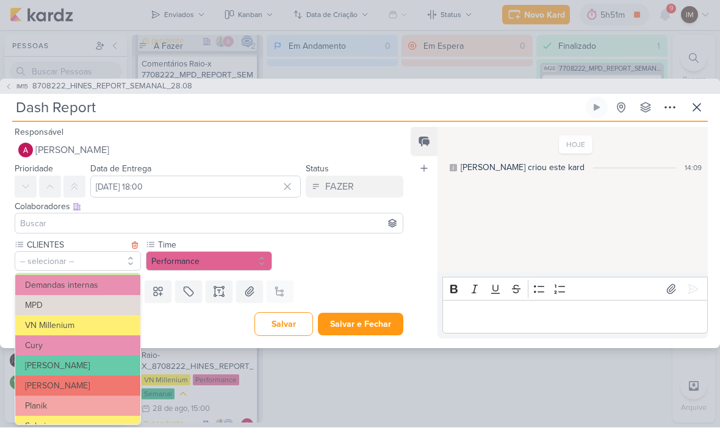
click at [115, 326] on button "VN Millenium" at bounding box center [77, 326] width 125 height 20
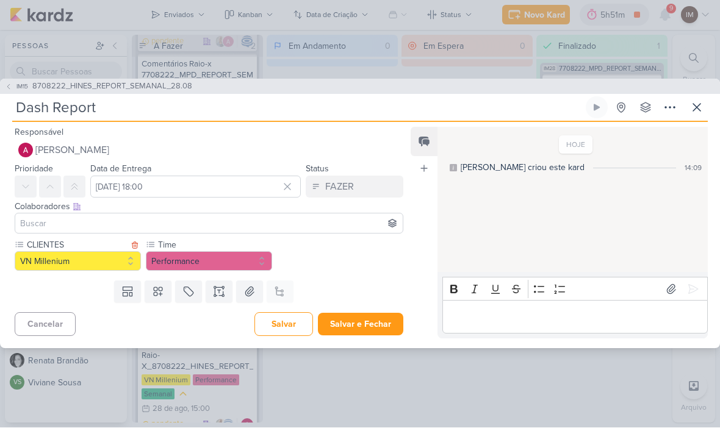
click at [164, 294] on icon at bounding box center [158, 292] width 12 height 12
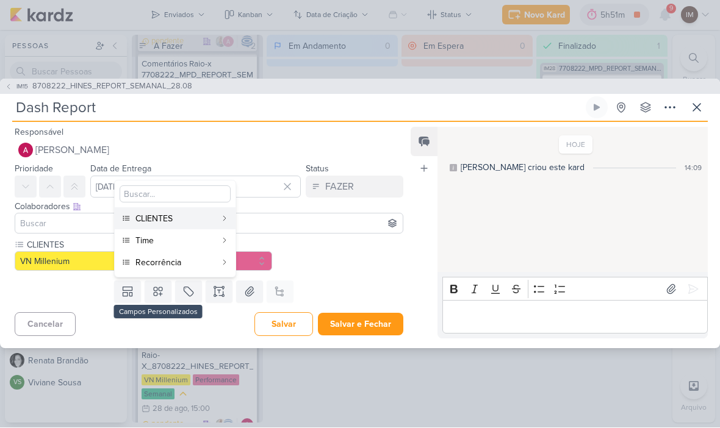
click at [206, 261] on div "Recorrência" at bounding box center [175, 263] width 81 height 13
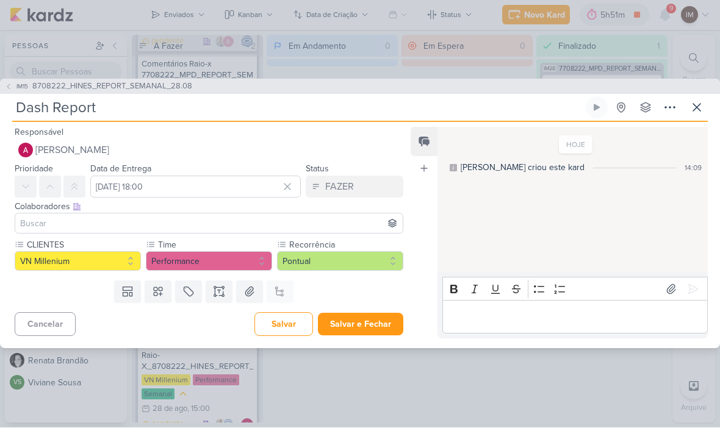
click at [318, 267] on button "Pontual" at bounding box center [340, 262] width 126 height 20
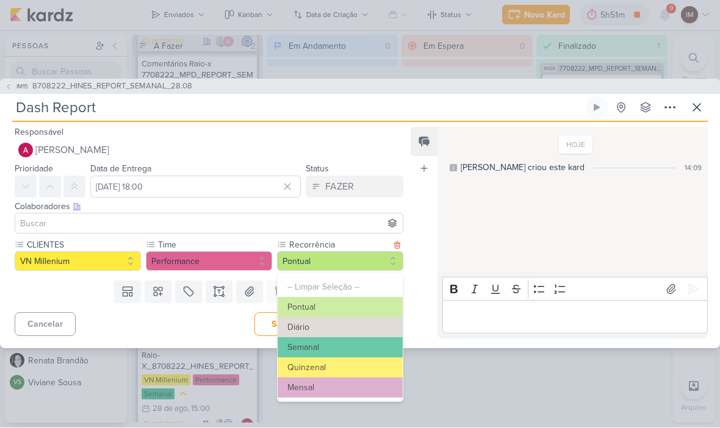
click at [320, 346] on button "Semanal" at bounding box center [340, 348] width 125 height 20
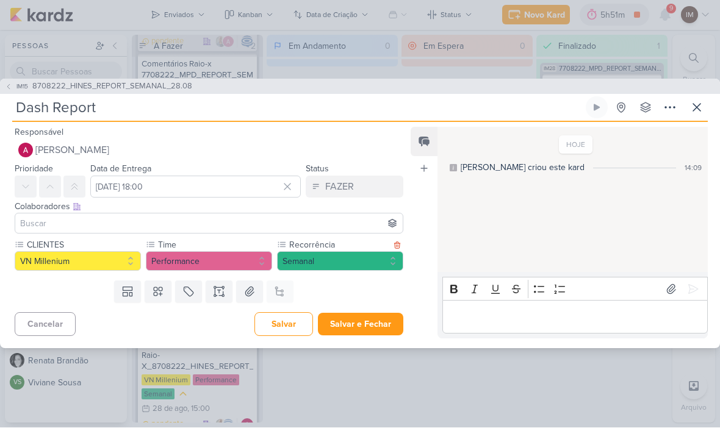
click at [330, 230] on input at bounding box center [209, 224] width 383 height 15
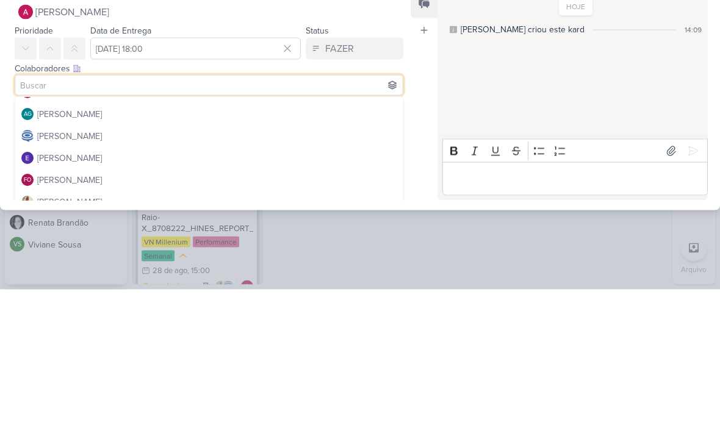
scroll to position [51, 0]
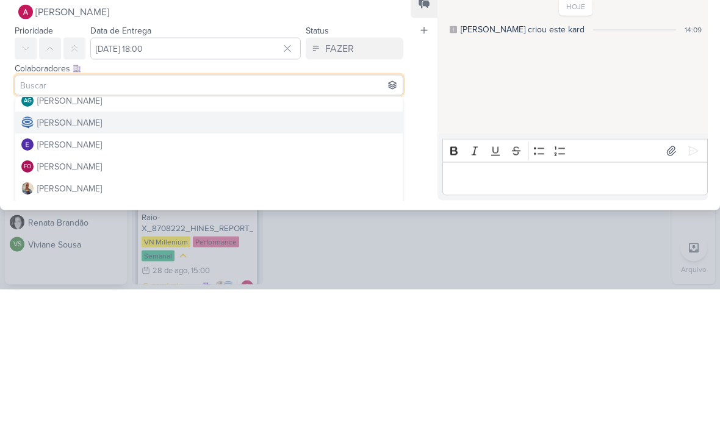
click at [322, 251] on button "[PERSON_NAME]" at bounding box center [208, 262] width 387 height 22
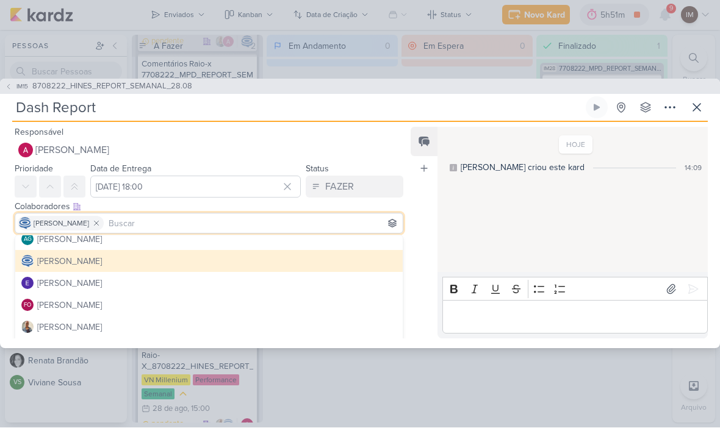
click at [286, 217] on input at bounding box center [253, 224] width 294 height 15
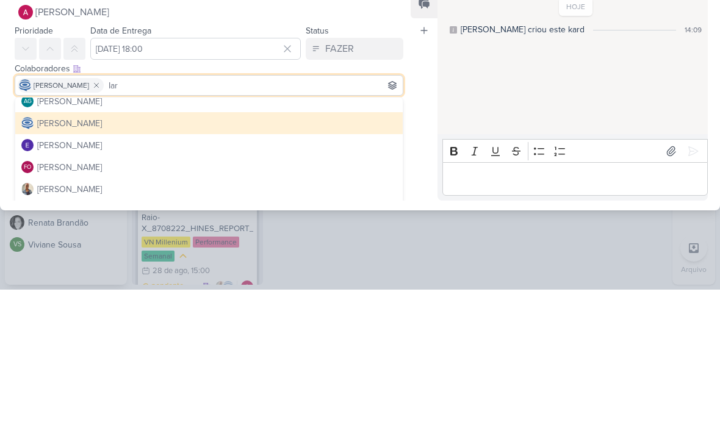
scroll to position [0, 0]
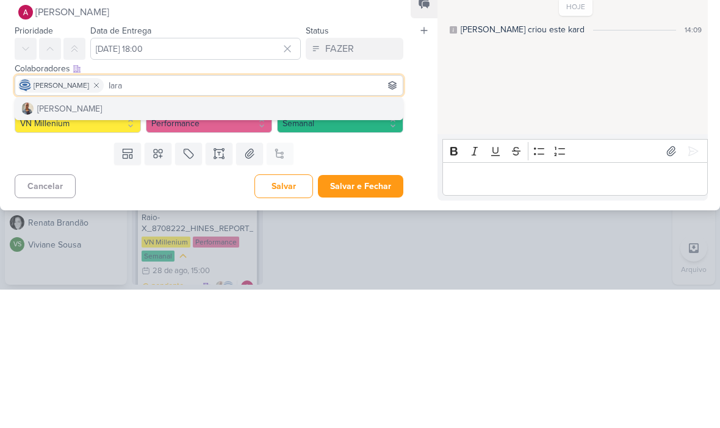
type input "Iara"
click at [130, 236] on button "[PERSON_NAME]" at bounding box center [208, 247] width 387 height 22
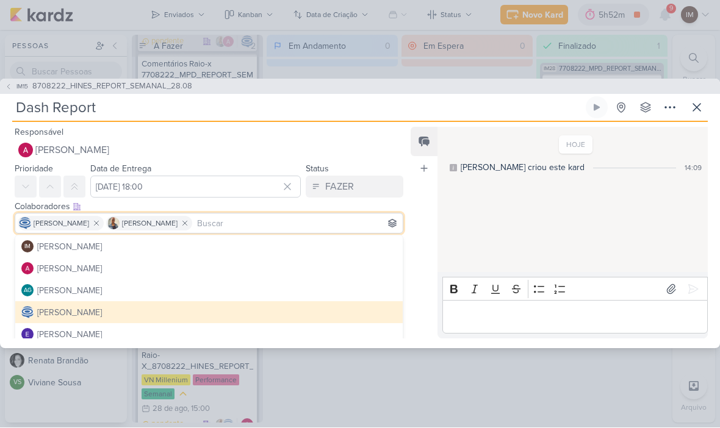
click at [313, 144] on button "[PERSON_NAME]" at bounding box center [209, 151] width 389 height 22
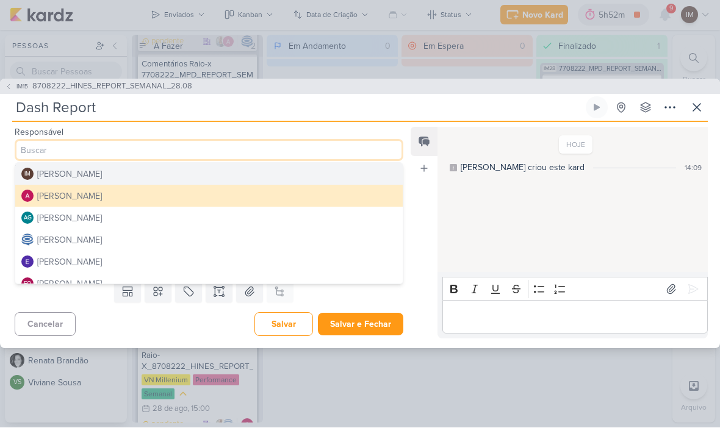
click at [206, 333] on div "Cancelar [GEOGRAPHIC_DATA] Salvar e Fechar Ctrl + Enter" at bounding box center [204, 323] width 408 height 31
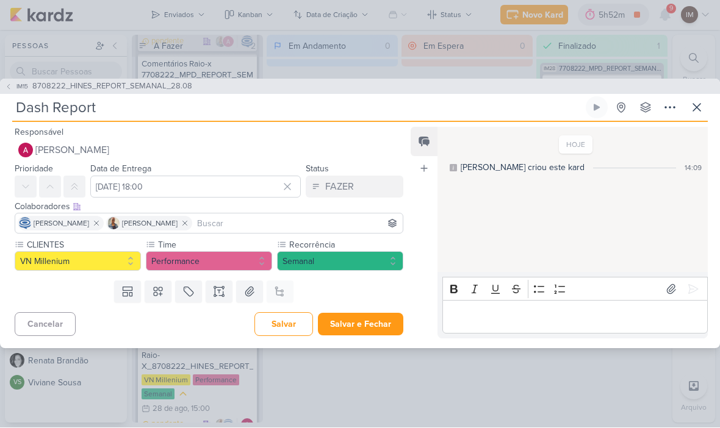
click at [394, 325] on button "Salvar e Fechar" at bounding box center [360, 325] width 85 height 23
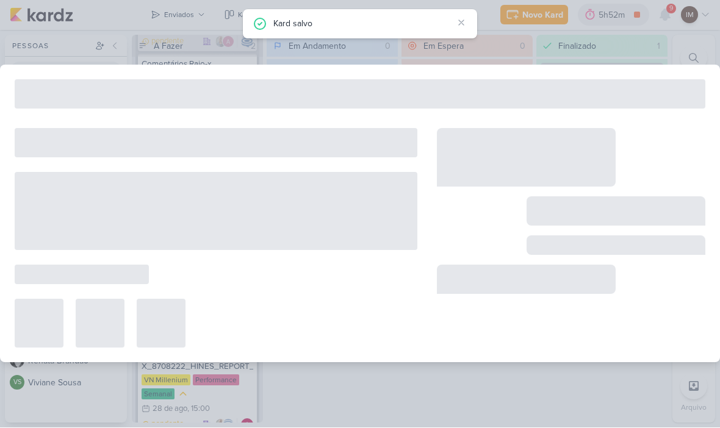
type input "8708222_HINES_REPORT_SEMANAL_28.08"
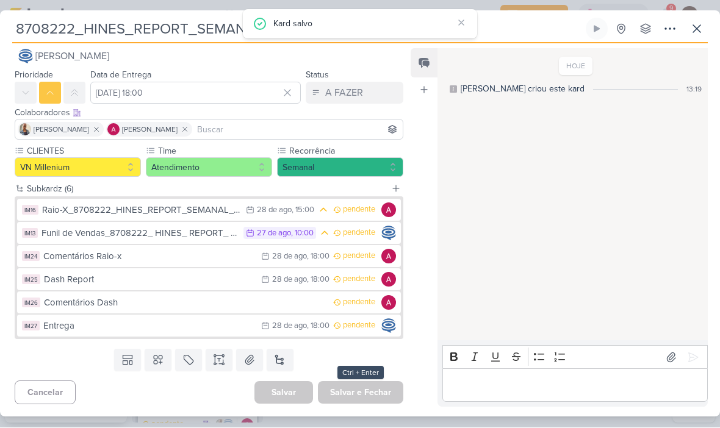
scroll to position [15, 0]
click at [217, 255] on div "Comentários Raio-x" at bounding box center [149, 257] width 212 height 14
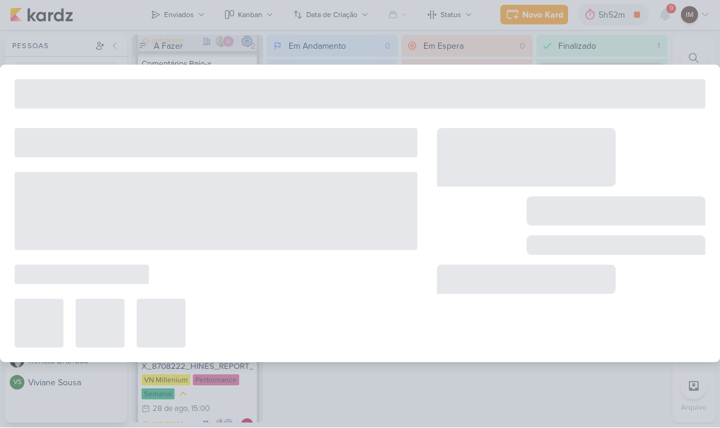
type input "Comentários Raio-x"
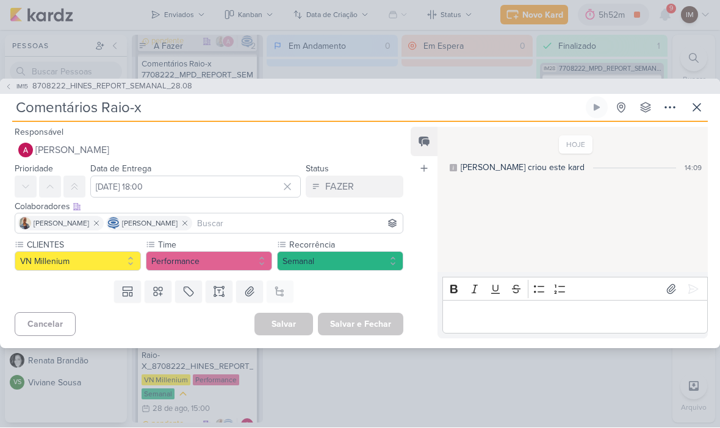
click at [697, 98] on button at bounding box center [697, 108] width 22 height 22
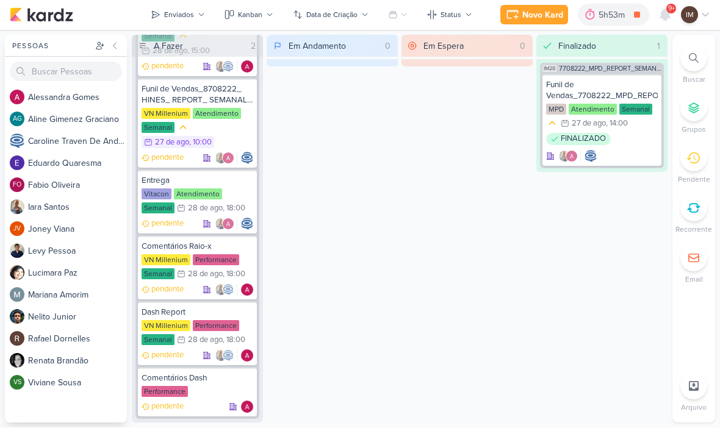
scroll to position [587, 0]
click at [667, 21] on icon at bounding box center [665, 15] width 15 height 15
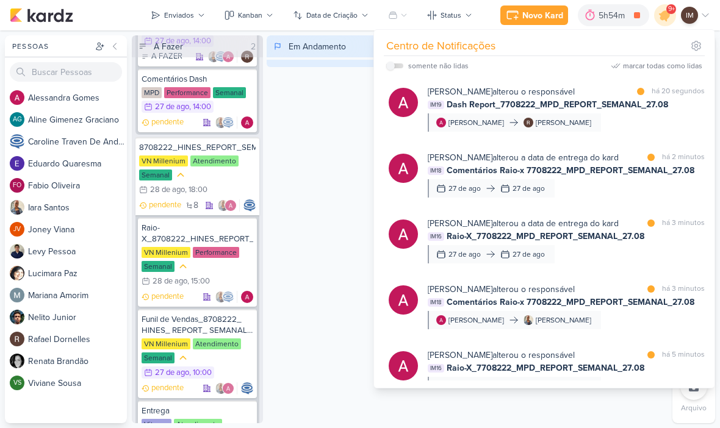
scroll to position [358, 0]
click at [227, 184] on div "VN Millenium Atendimento Semanal 28/8 [DATE] 18:00" at bounding box center [197, 175] width 117 height 41
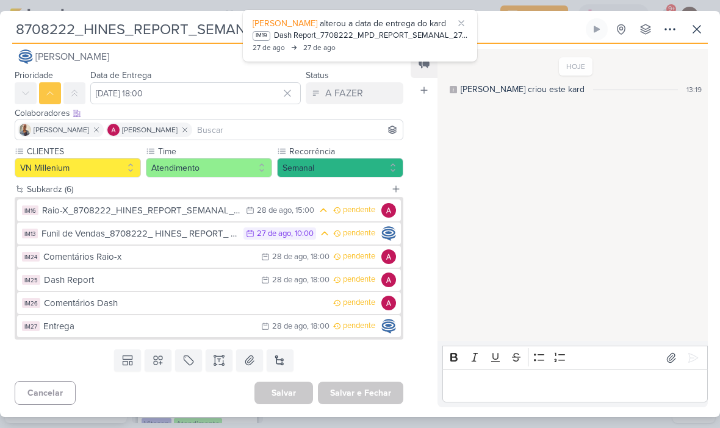
scroll to position [15, 0]
click at [299, 300] on div "Comentários Dash" at bounding box center [185, 304] width 283 height 14
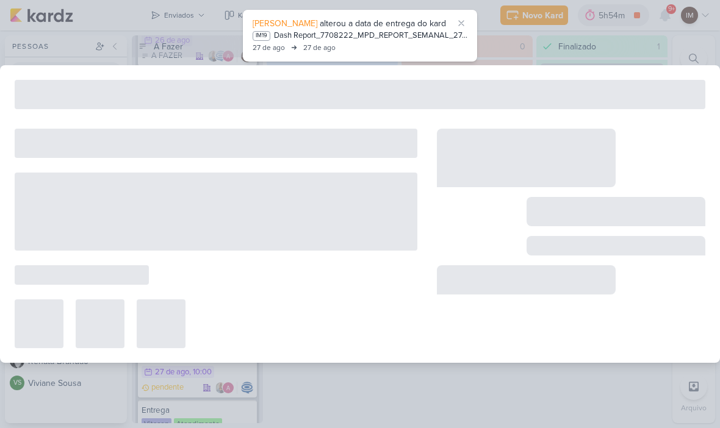
type input "Comentários Dash"
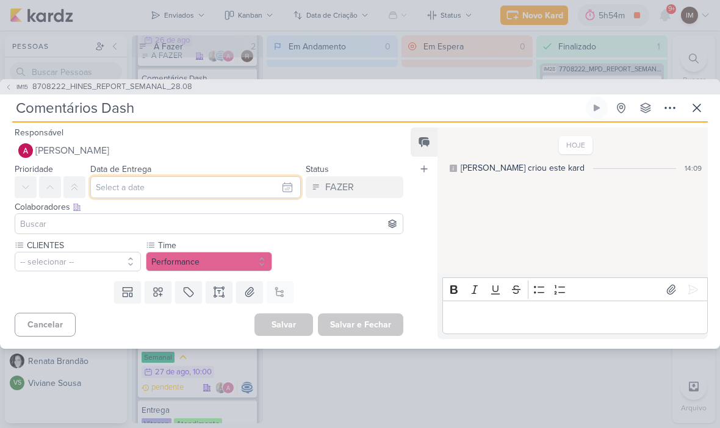
click at [264, 190] on input "text" at bounding box center [195, 187] width 210 height 22
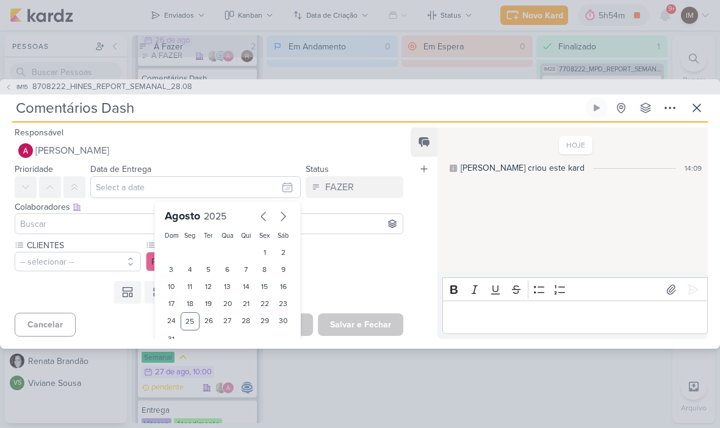
click at [250, 324] on div "28" at bounding box center [246, 321] width 19 height 18
type input "[DATE] 23:59"
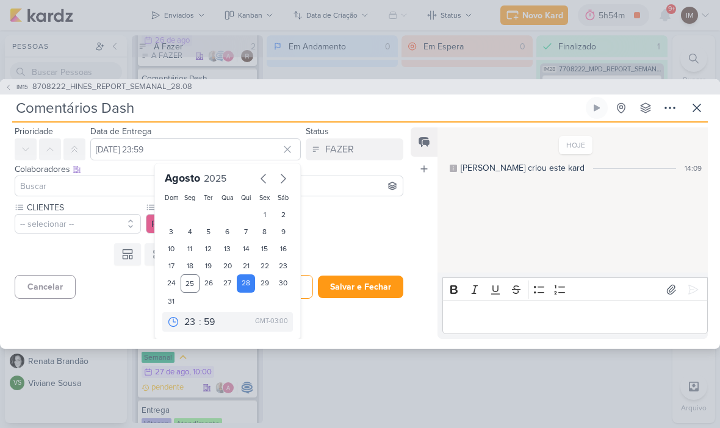
scroll to position [38, 0]
click at [192, 323] on select "00 01 02 03 04 05 06 07 08 09 10 11 12 13 14 15 16 17 18 19 20 21 22 23" at bounding box center [190, 322] width 17 height 15
select select "18"
type input "[DATE] 18:59"
click at [209, 322] on select "00 05 10 15 20 25 30 35 40 45 50 55 59" at bounding box center [209, 322] width 17 height 15
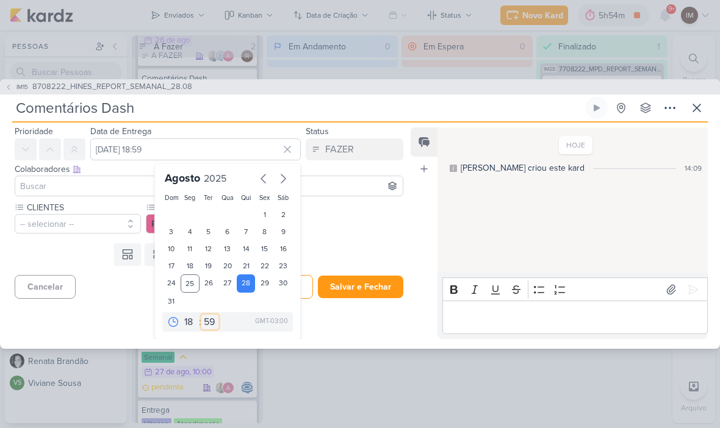
select select "0"
type input "[DATE] 18:00"
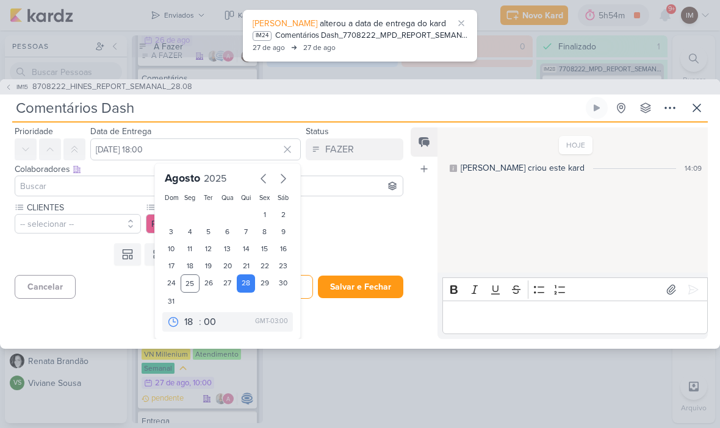
click at [342, 241] on div "Templates Campos Personalizados Marcadores Caixa De Texto Anexo Este kard já é …" at bounding box center [204, 255] width 408 height 32
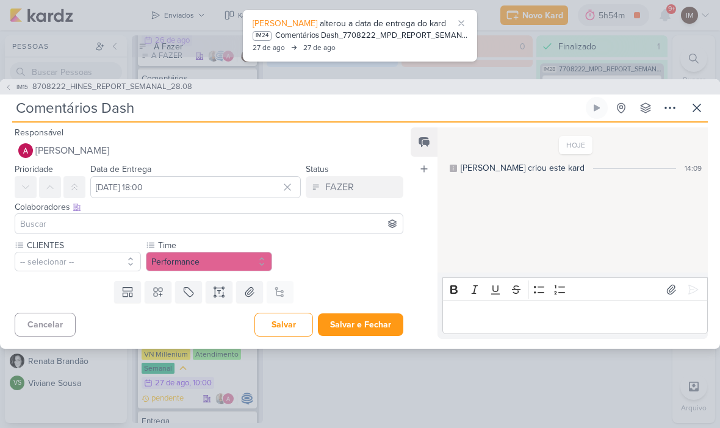
scroll to position [35, 0]
click at [48, 252] on button "-- selecionar --" at bounding box center [78, 262] width 126 height 20
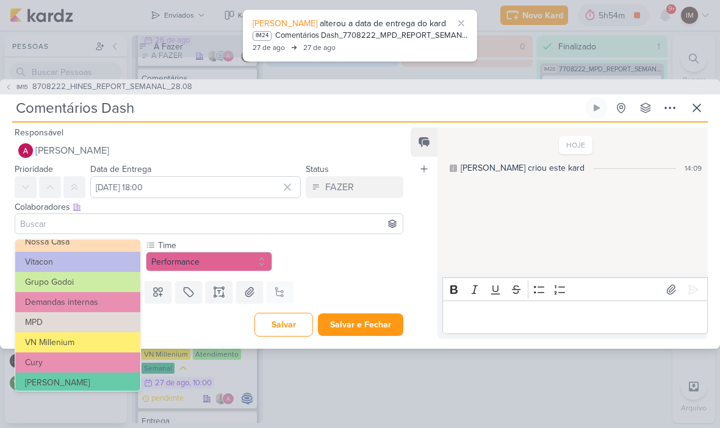
scroll to position [77, 0]
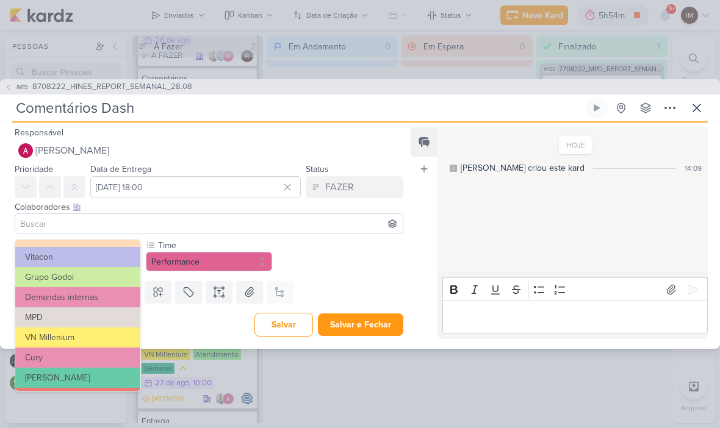
click at [54, 334] on button "VN Millenium" at bounding box center [77, 338] width 125 height 20
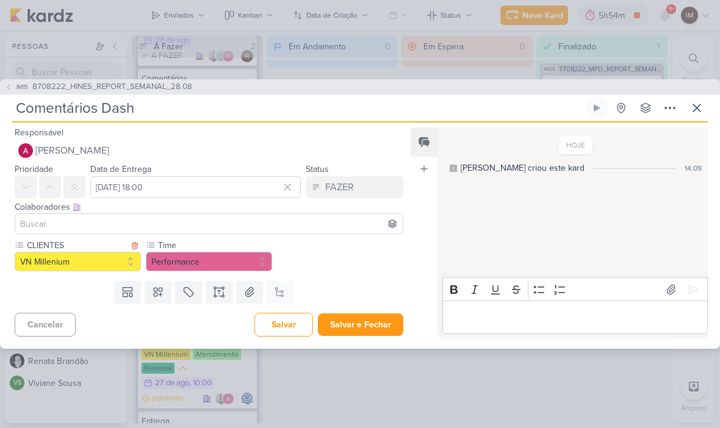
click at [159, 292] on icon at bounding box center [158, 292] width 12 height 12
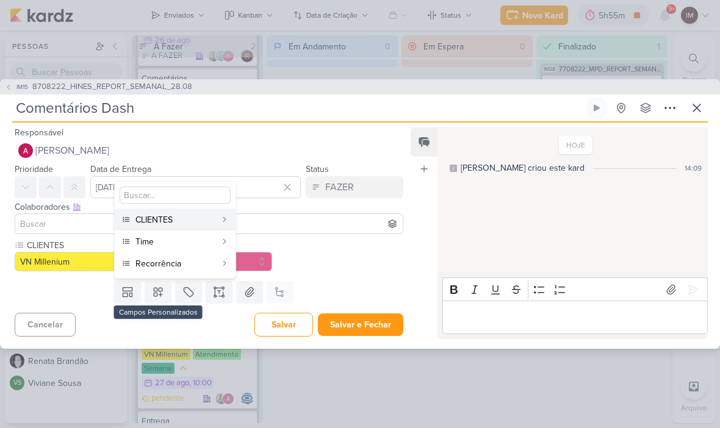
click at [214, 265] on div "Recorrência" at bounding box center [175, 263] width 81 height 13
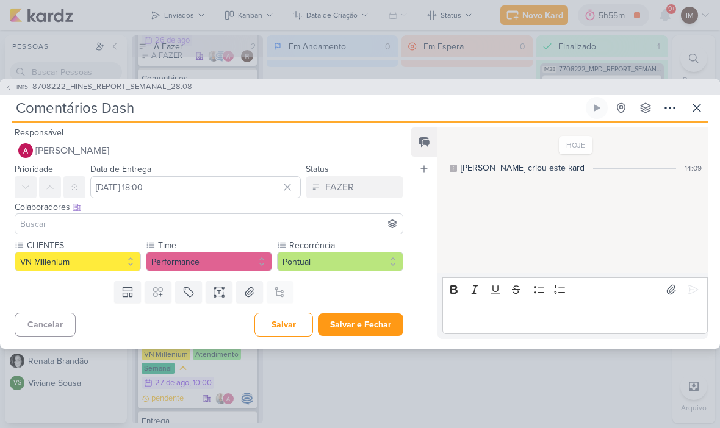
click at [325, 264] on button "Pontual" at bounding box center [340, 262] width 126 height 20
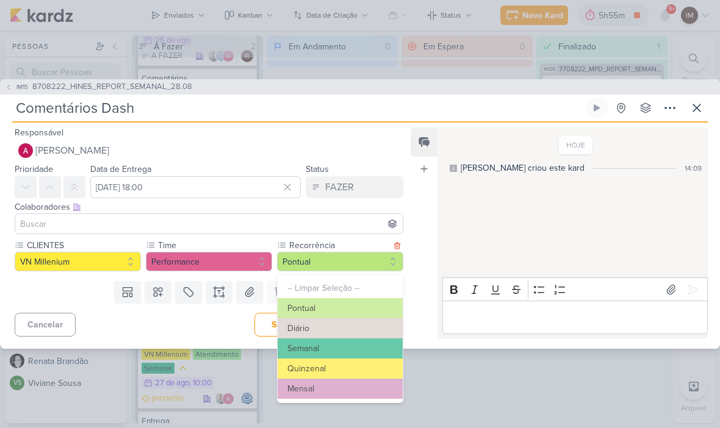
click at [327, 349] on button "Semanal" at bounding box center [340, 349] width 125 height 20
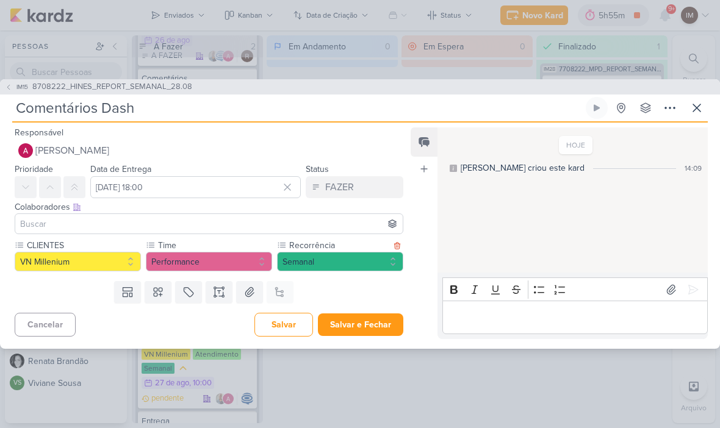
click at [39, 221] on input at bounding box center [209, 224] width 383 height 15
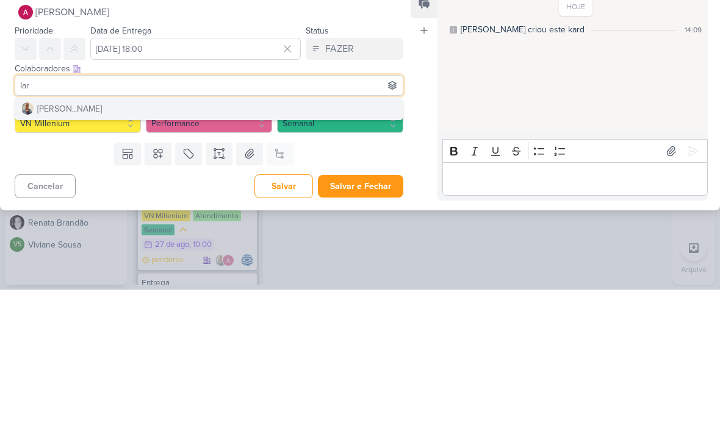
type input "Iar"
click at [287, 236] on button "[PERSON_NAME]" at bounding box center [208, 247] width 387 height 22
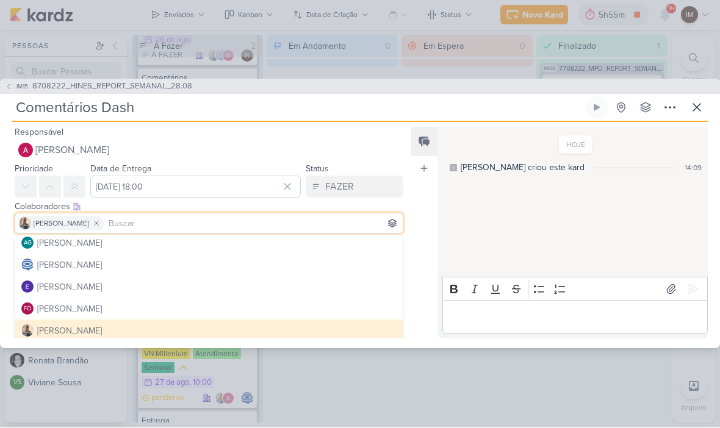
scroll to position [39, 0]
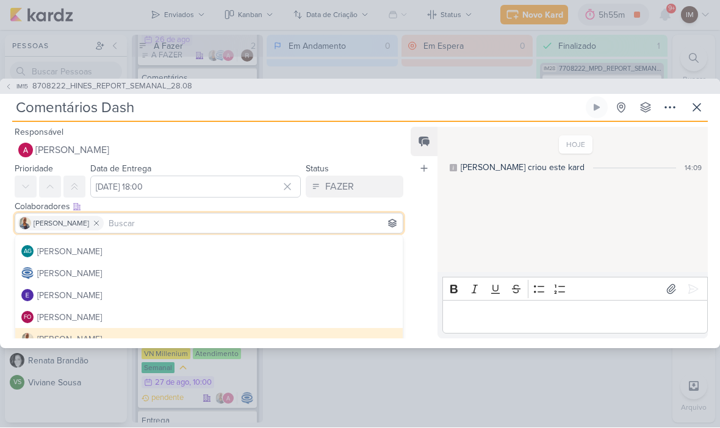
click at [248, 270] on button "[PERSON_NAME]" at bounding box center [208, 274] width 387 height 22
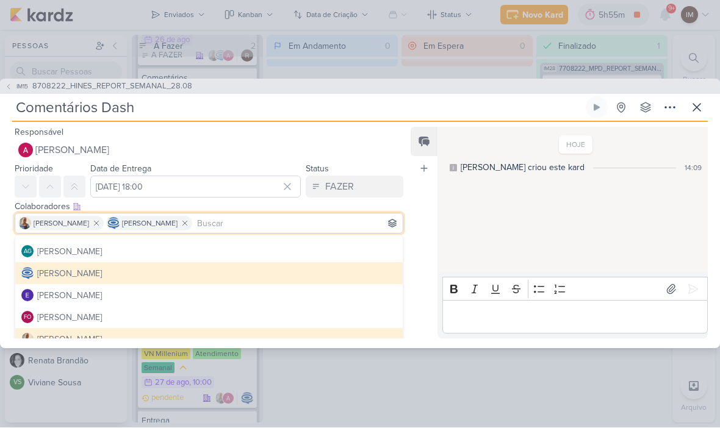
click at [347, 140] on button "[PERSON_NAME]" at bounding box center [209, 151] width 389 height 22
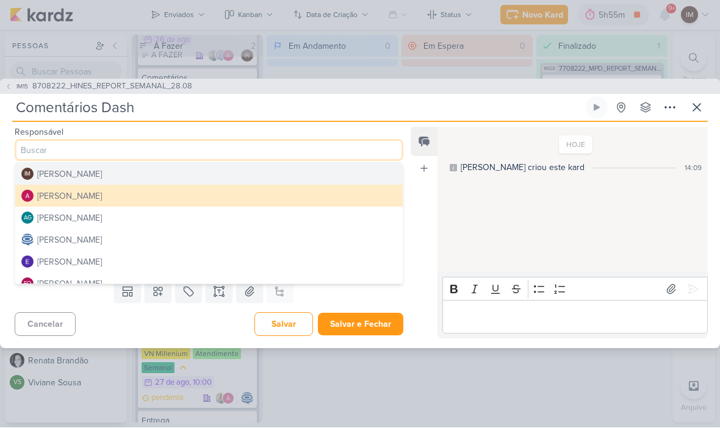
click at [426, 227] on div "Feed Atrelar email Solte o email para atrelar ao kard" at bounding box center [424, 234] width 27 height 212
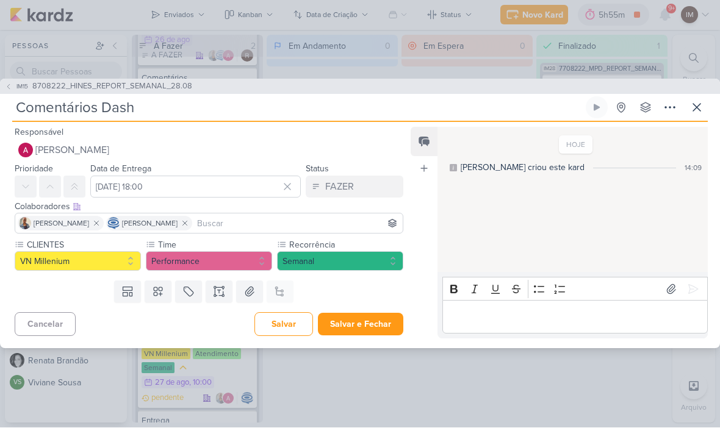
click at [367, 326] on button "Salvar e Fechar" at bounding box center [360, 325] width 85 height 23
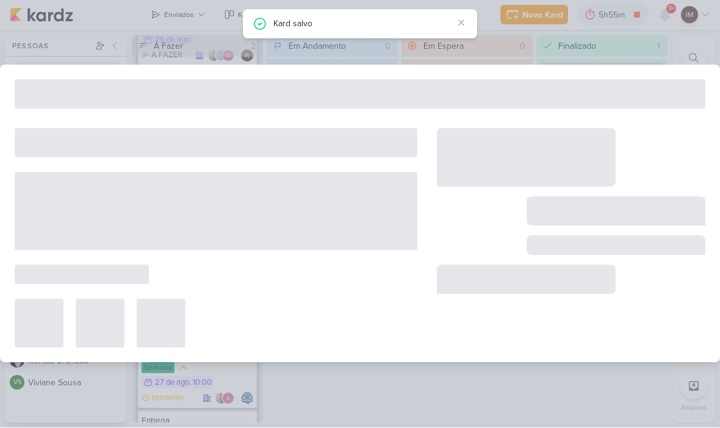
type input "8708222_HINES_REPORT_SEMANAL_28.08"
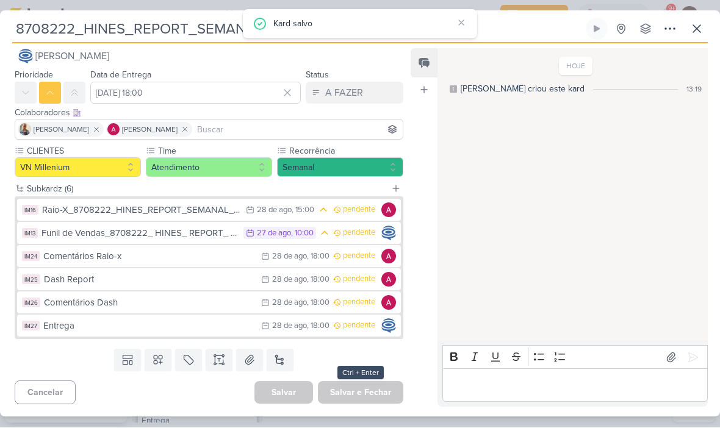
scroll to position [15, 0]
click at [234, 316] on button "IM27 Entrega 28/8 [DATE] 18:00 pendente" at bounding box center [209, 326] width 384 height 22
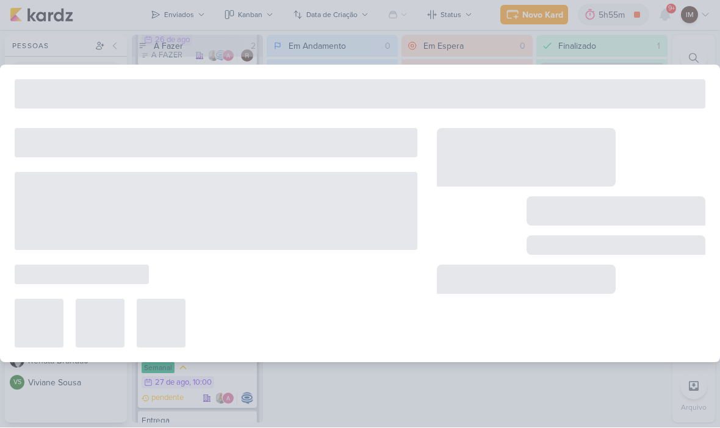
type input "Entrega"
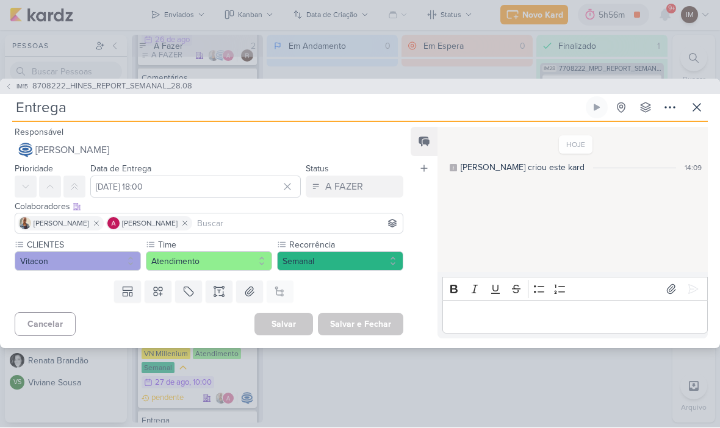
click at [57, 261] on button "Vitacon" at bounding box center [78, 262] width 126 height 20
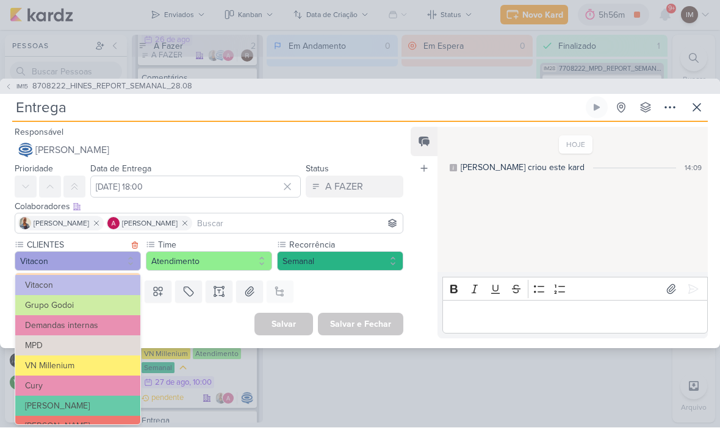
scroll to position [95, 0]
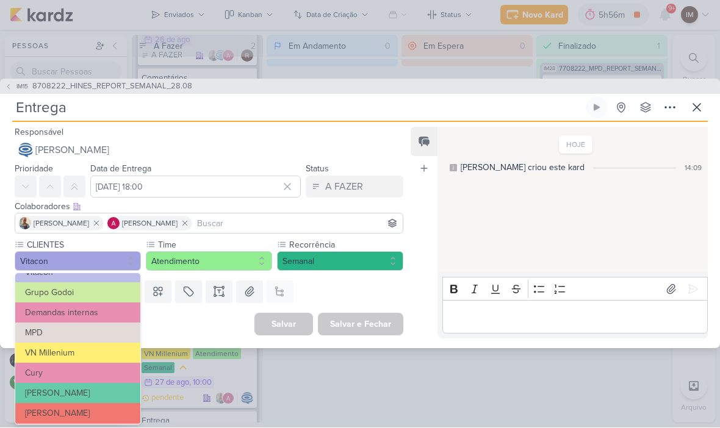
click at [196, 323] on div "Cancelar [GEOGRAPHIC_DATA] Salvar e Fechar Ctrl + Enter" at bounding box center [204, 323] width 408 height 31
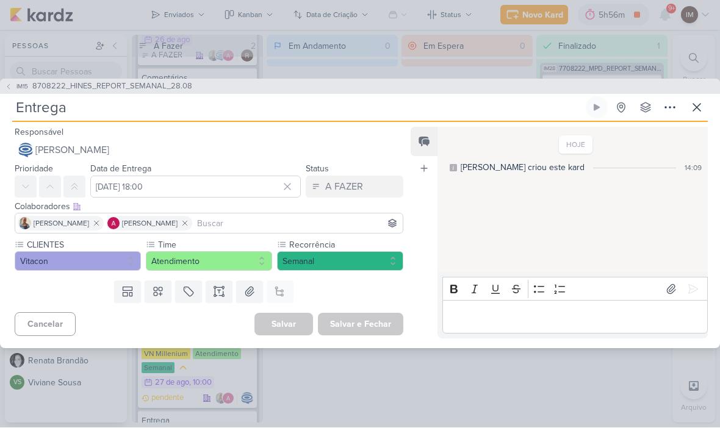
click at [77, 262] on button "Vitacon" at bounding box center [78, 262] width 126 height 20
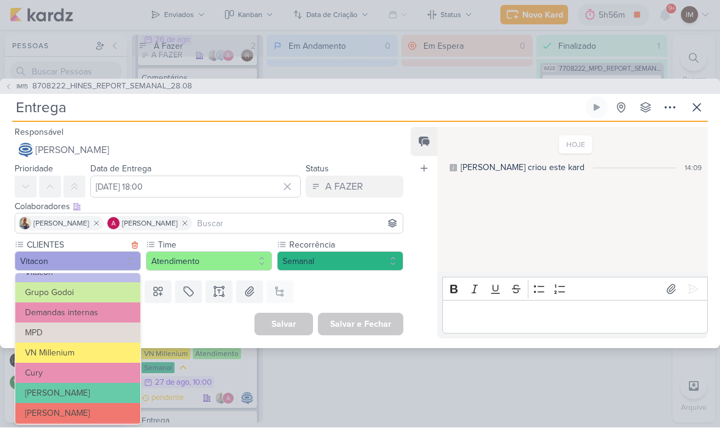
click at [40, 351] on button "VN Millenium" at bounding box center [77, 353] width 125 height 20
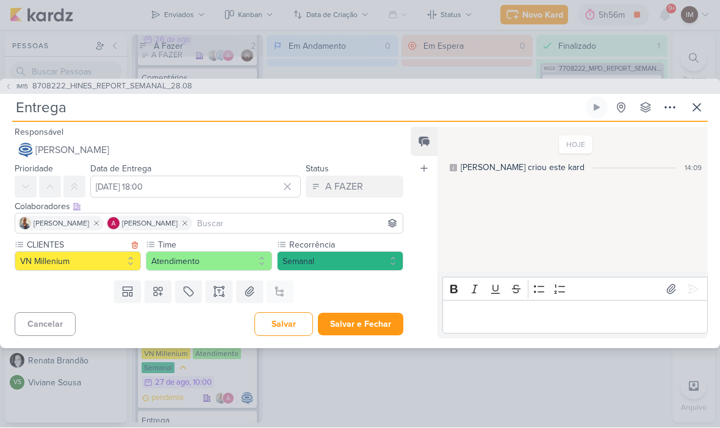
click at [383, 317] on button "Salvar e Fechar" at bounding box center [360, 325] width 85 height 23
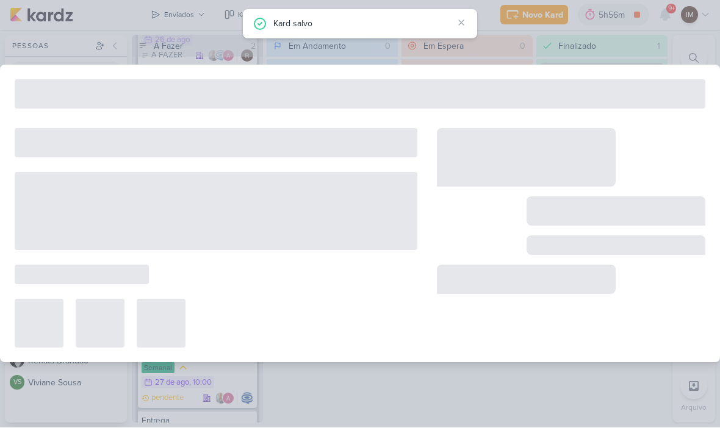
type input "8708222_HINES_REPORT_SEMANAL_28.08"
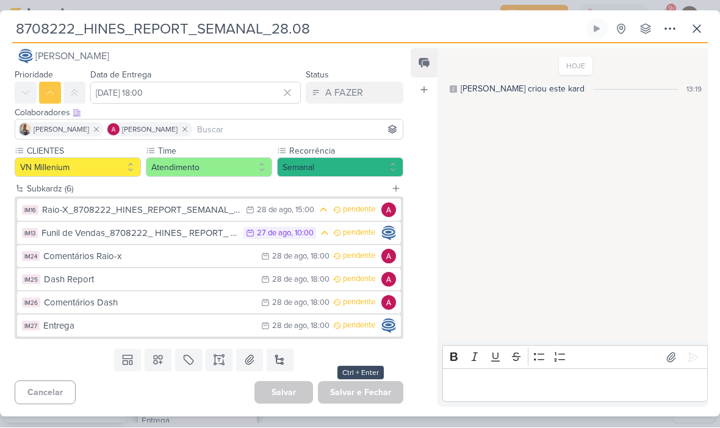
scroll to position [15, 0]
click at [663, 24] on icon at bounding box center [670, 29] width 15 height 15
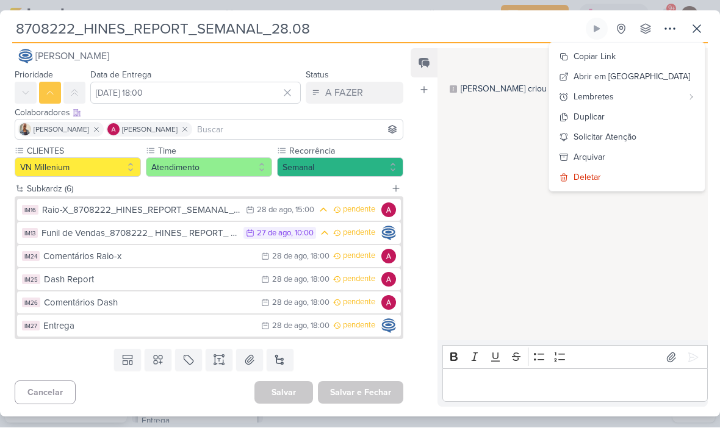
click at [616, 59] on div "Copiar Link" at bounding box center [595, 57] width 42 height 13
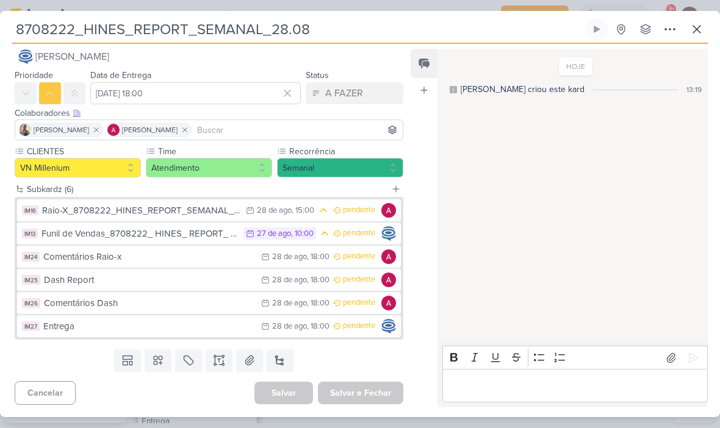
click at [696, 32] on icon at bounding box center [696, 29] width 15 height 15
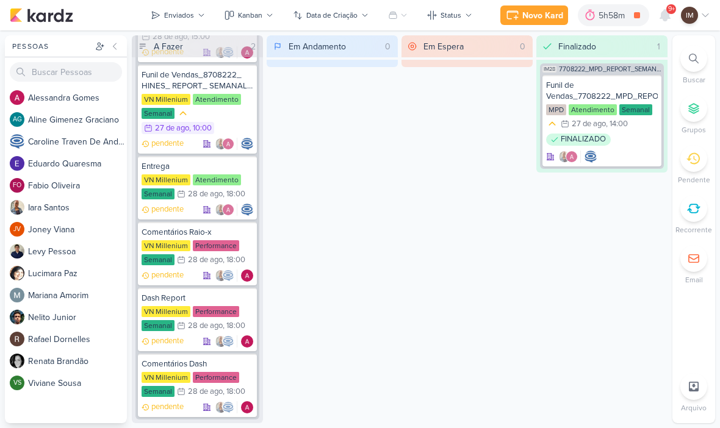
scroll to position [613, 0]
click at [663, 24] on div at bounding box center [665, 15] width 22 height 22
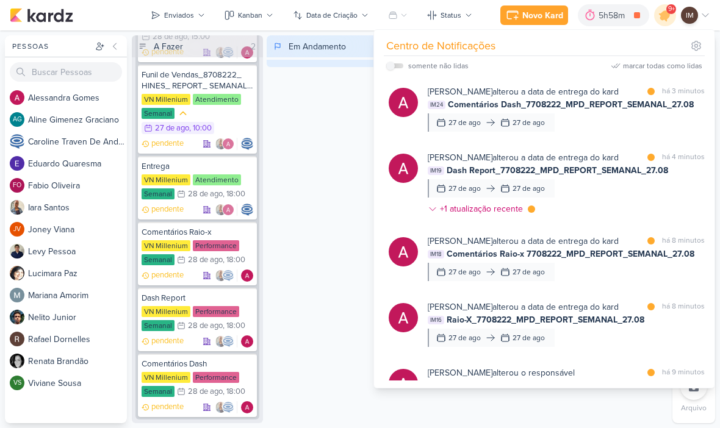
click at [677, 126] on div "[PERSON_NAME] alterou a data de entrega do kard marcar como lida há 3 minutos I…" at bounding box center [566, 108] width 277 height 46
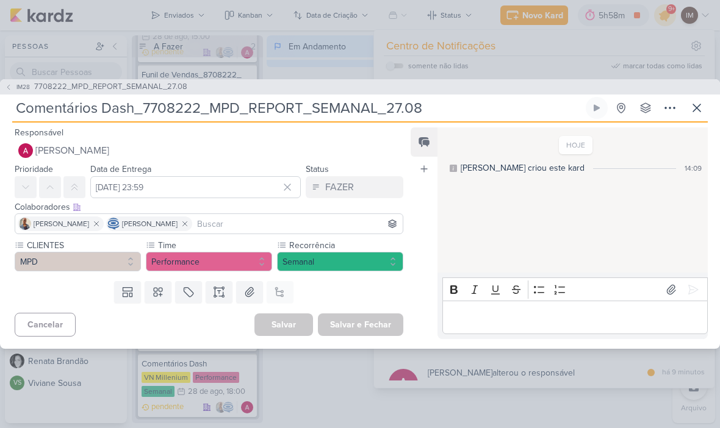
click at [700, 107] on icon at bounding box center [696, 108] width 15 height 15
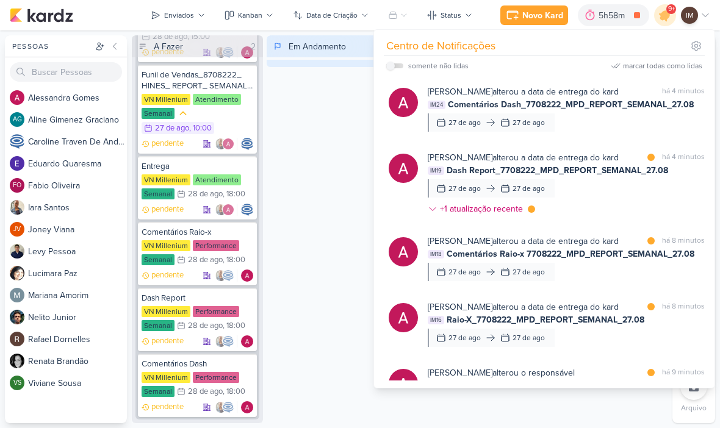
click at [328, 147] on div "Em Andamento 0" at bounding box center [332, 229] width 131 height 388
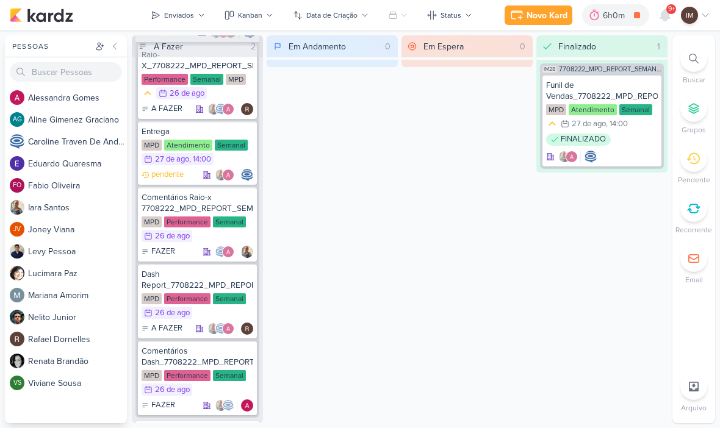
scroll to position [85, 0]
